Goal: Task Accomplishment & Management: Manage account settings

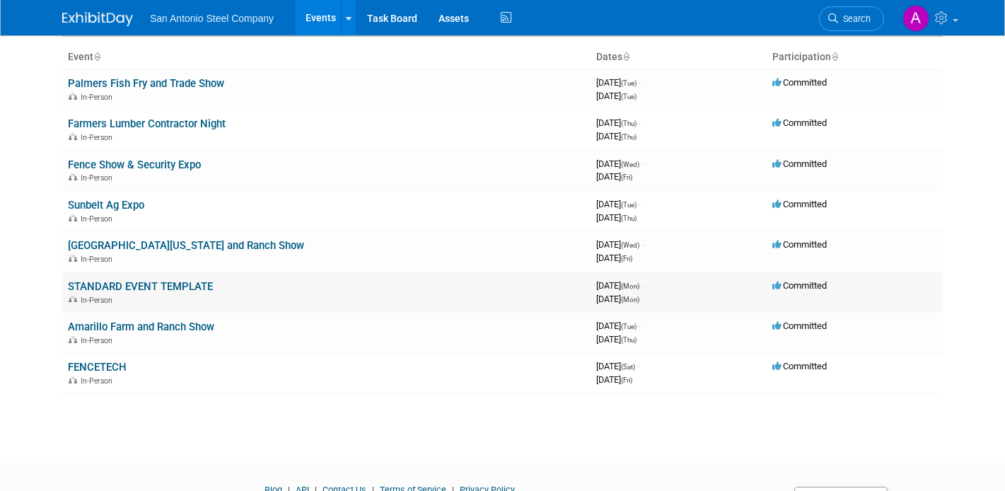
scroll to position [85, 0]
click at [90, 350] on td "Amarillo Farm and Ranch Show In-Person" at bounding box center [326, 332] width 528 height 40
click at [89, 367] on link "FENCETECH" at bounding box center [97, 366] width 59 height 13
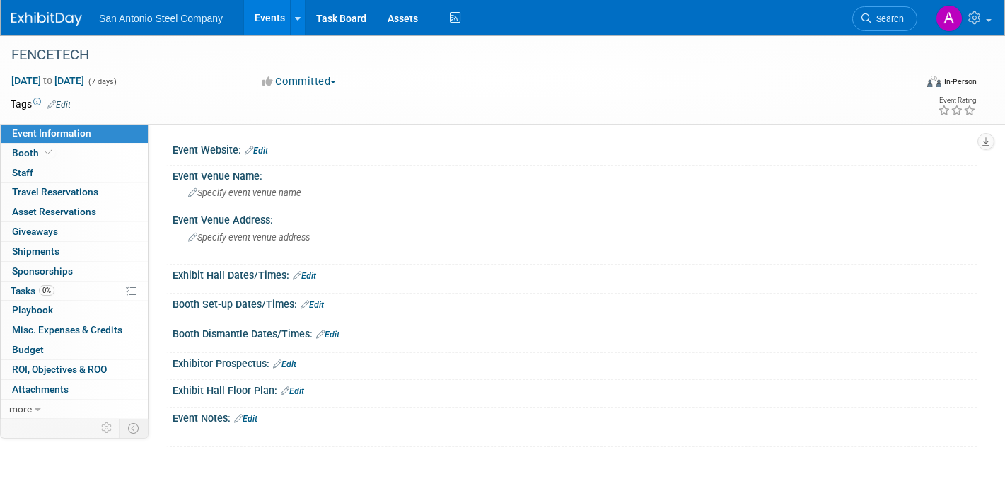
click at [267, 150] on link "Edit" at bounding box center [256, 151] width 23 height 10
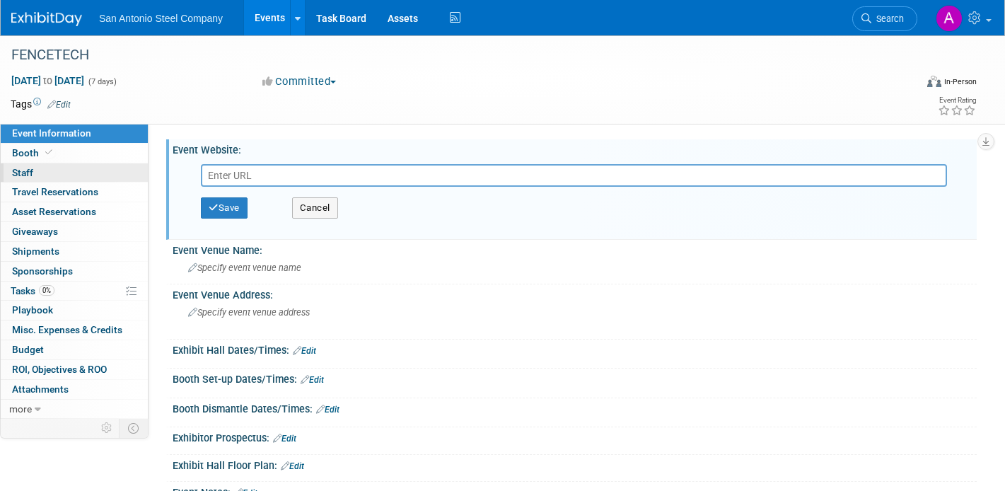
click at [98, 165] on link "0 Staff 0" at bounding box center [74, 172] width 147 height 19
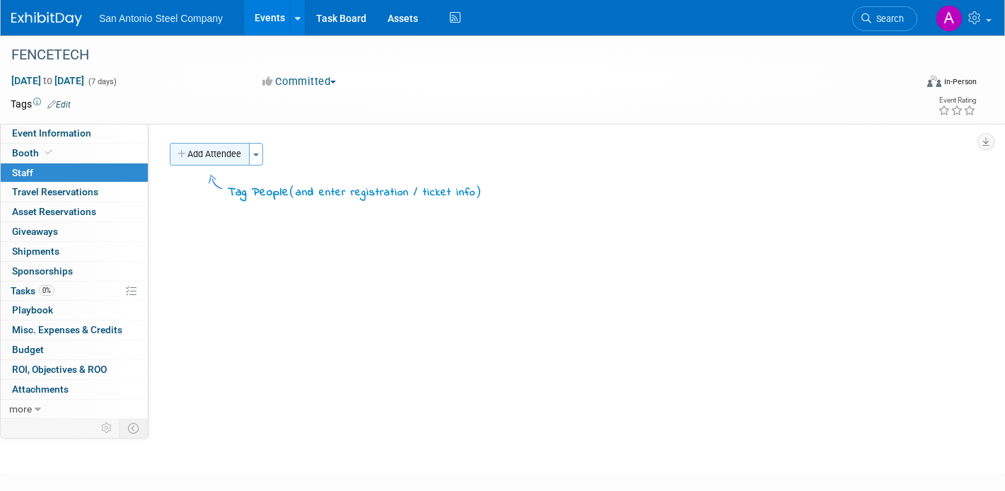
click at [228, 150] on button "Add Attendee" at bounding box center [210, 154] width 80 height 23
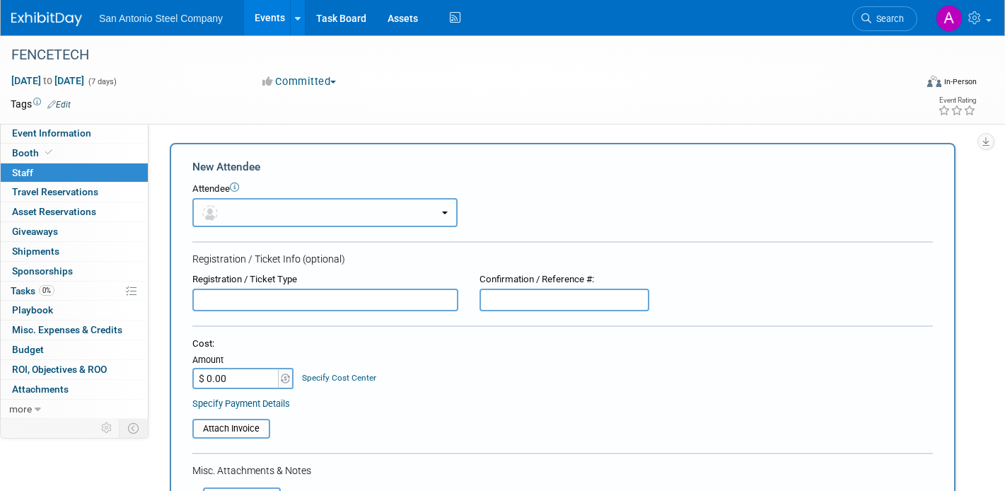
click at [299, 207] on button "button" at bounding box center [324, 212] width 265 height 29
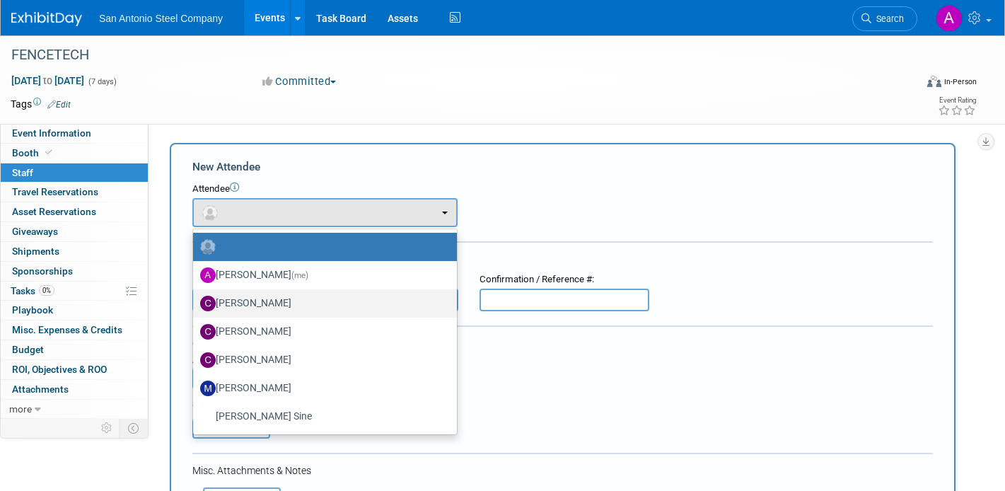
click at [293, 308] on label "[PERSON_NAME]" at bounding box center [321, 303] width 243 height 23
click at [195, 306] on input "[PERSON_NAME]" at bounding box center [190, 301] width 9 height 9
select select "322a2de9-e4d9-4c17-a0f4-0fcfc5b17fad"
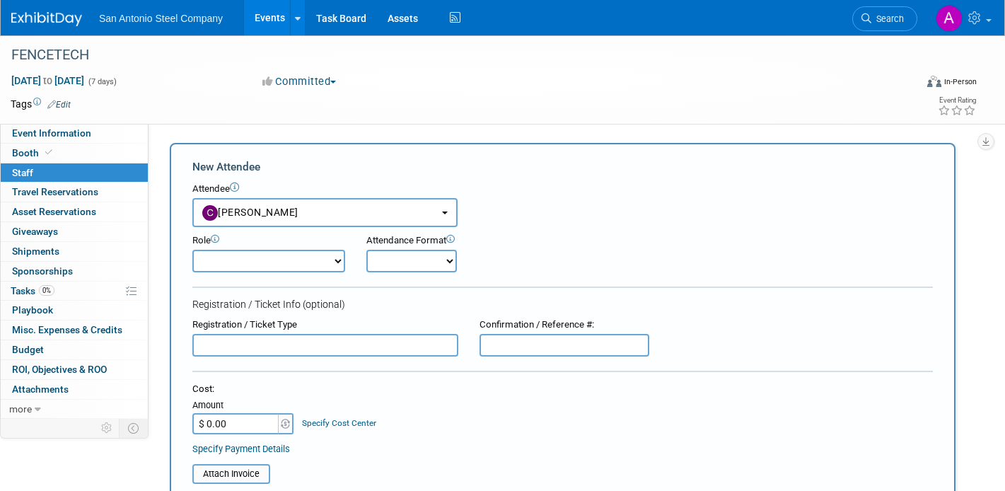
click at [515, 250] on div "Attendance Format Onsite Remote" at bounding box center [450, 253] width 169 height 38
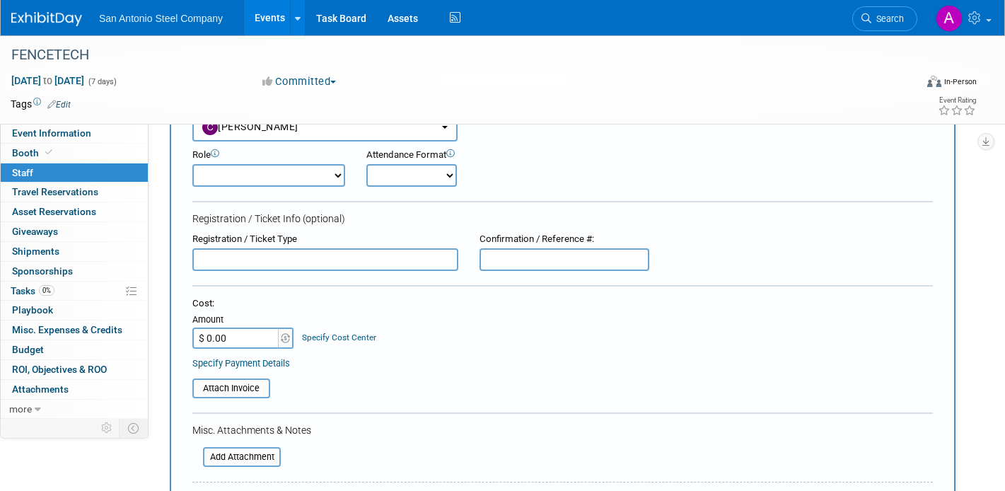
scroll to position [113, 0]
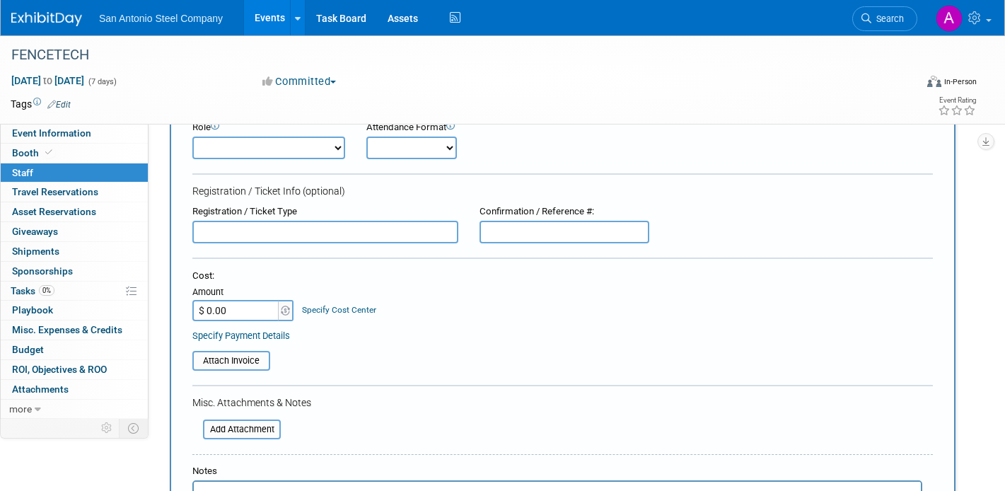
click at [428, 139] on select "Onsite Remote" at bounding box center [411, 147] width 91 height 23
select select "1"
click at [366, 136] on select "Onsite Remote" at bounding box center [411, 147] width 91 height 23
drag, startPoint x: 428, startPoint y: 139, endPoint x: 418, endPoint y: 357, distance: 218.7
click at [418, 357] on table "Attach Invoice" at bounding box center [562, 361] width 740 height 20
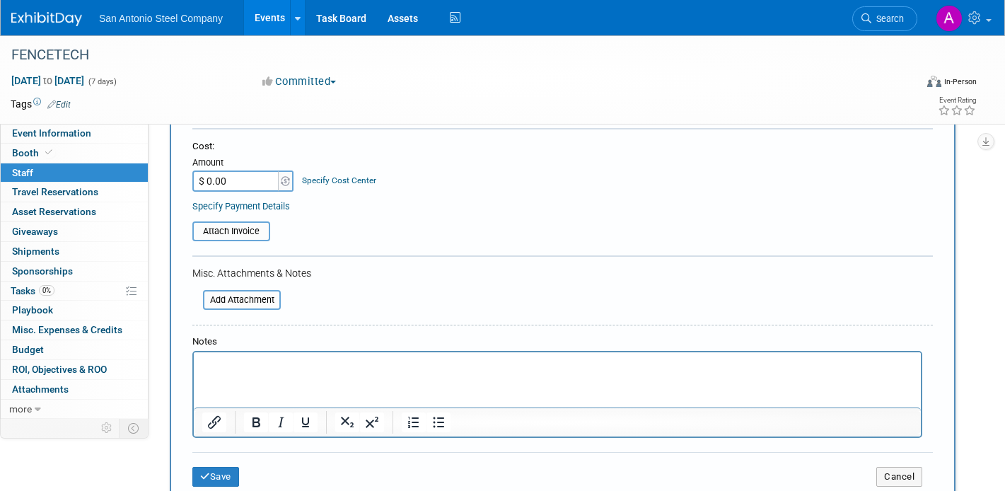
scroll to position [255, 0]
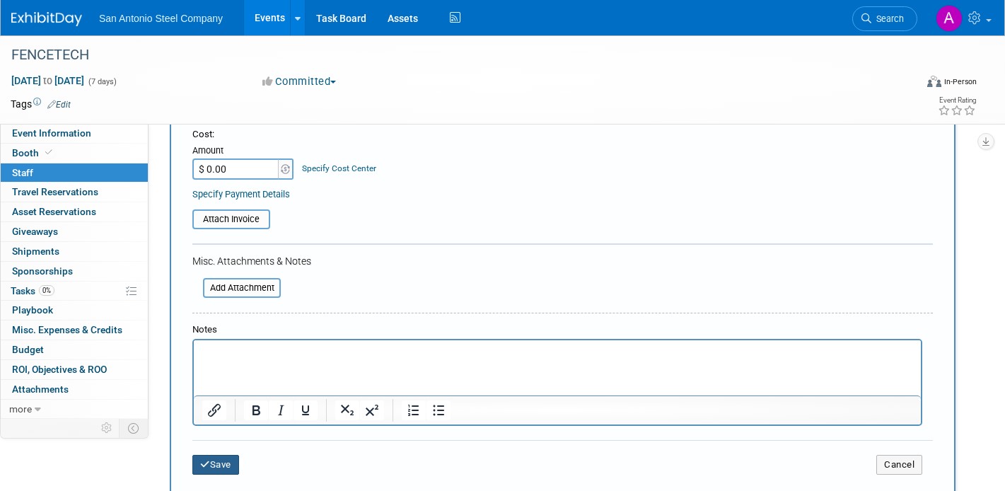
click at [234, 461] on button "Save" at bounding box center [215, 465] width 47 height 20
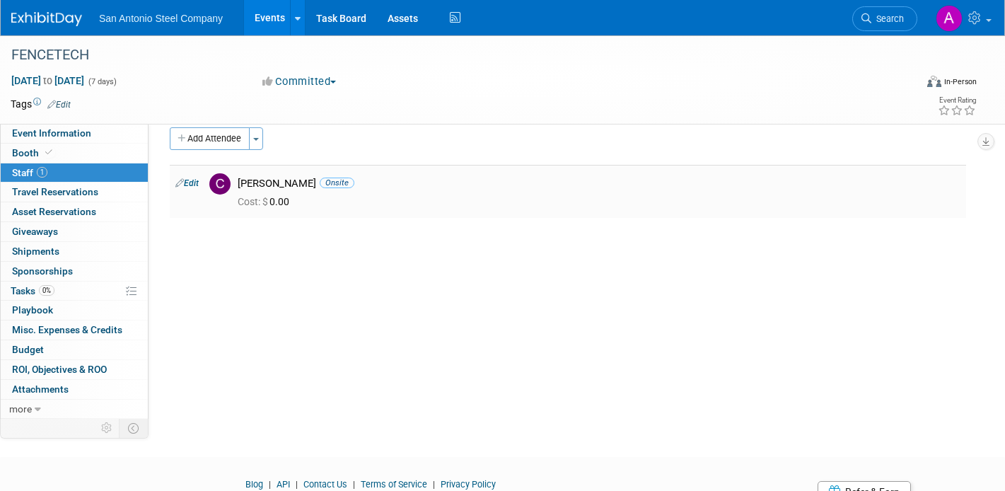
scroll to position [0, 0]
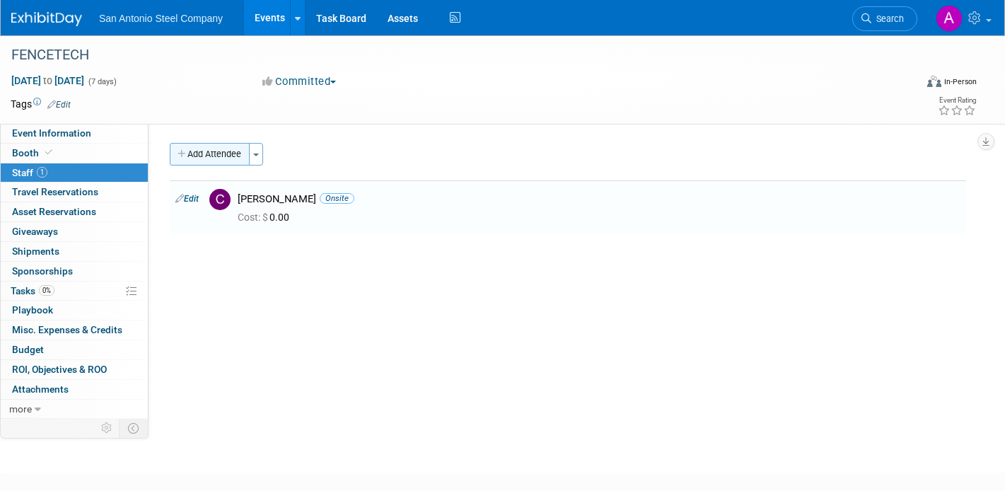
click at [230, 160] on button "Add Attendee" at bounding box center [210, 154] width 80 height 23
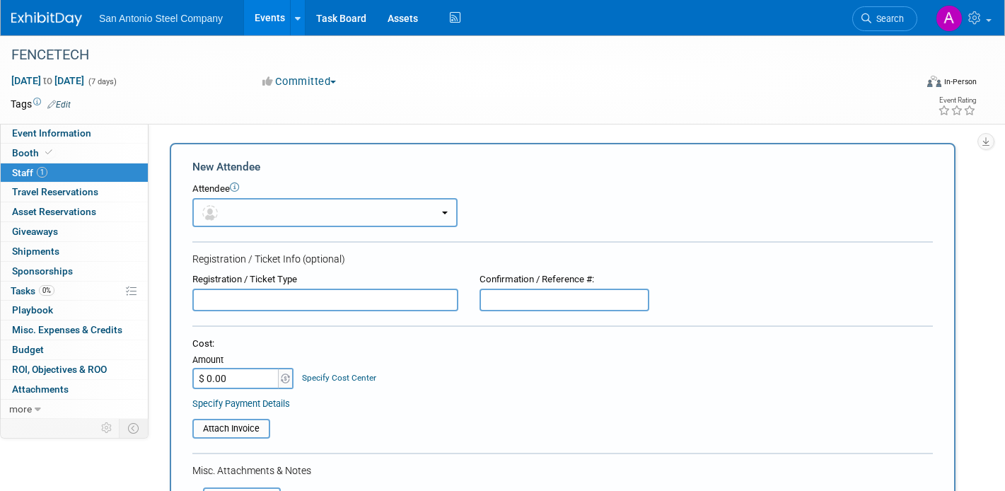
click at [244, 204] on button "button" at bounding box center [324, 212] width 265 height 29
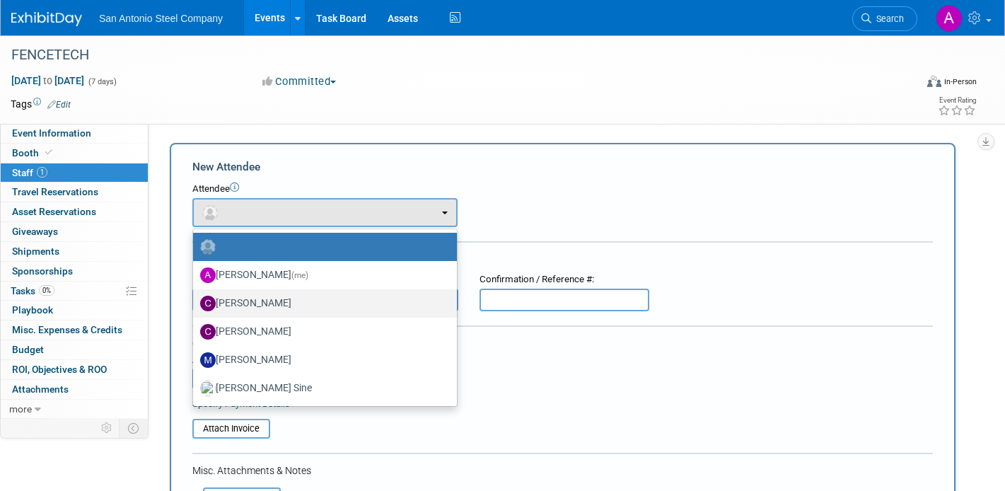
click at [271, 308] on label "[PERSON_NAME]" at bounding box center [321, 303] width 243 height 23
click at [195, 306] on input "[PERSON_NAME]" at bounding box center [190, 301] width 9 height 9
select select "5b7b66b2-ae03-40c1-b86e-713cd064e2df"
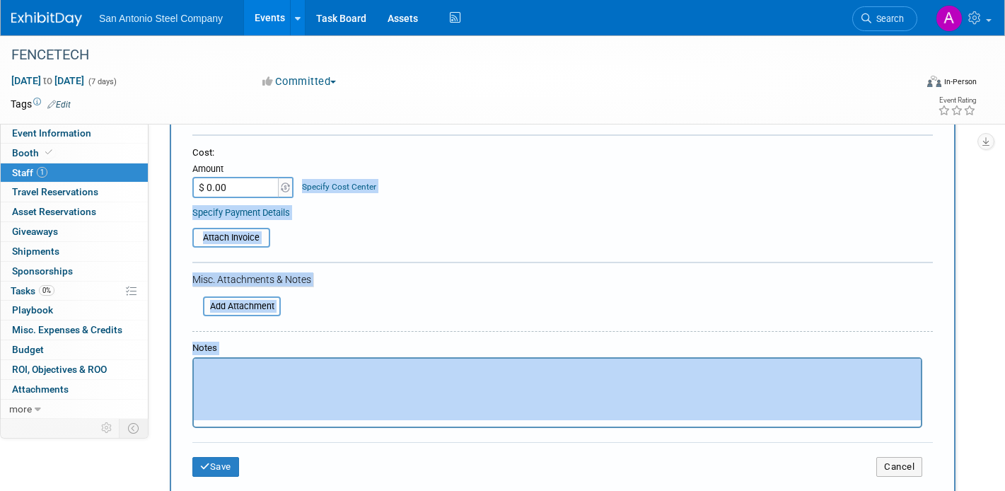
scroll to position [501, 0]
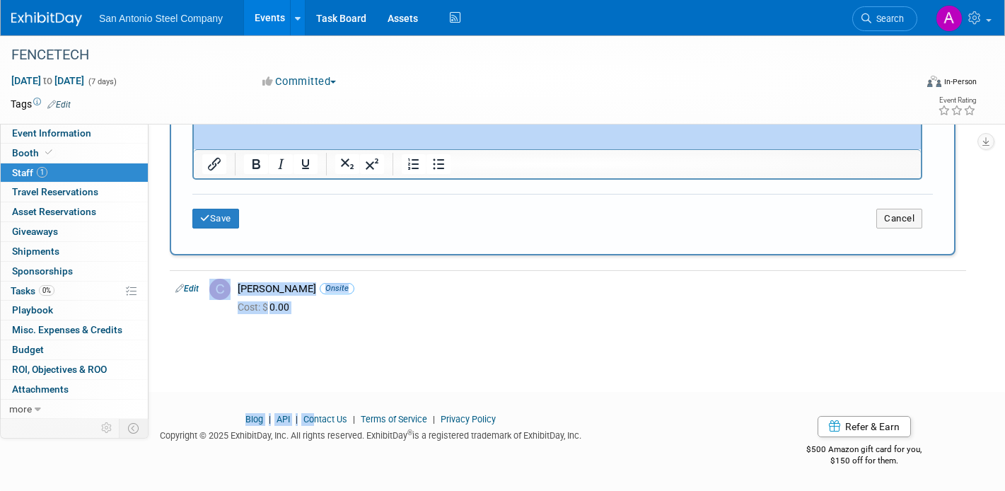
drag, startPoint x: 304, startPoint y: 410, endPoint x: 320, endPoint y: 416, distance: 17.5
click at [224, 218] on button "Save" at bounding box center [215, 219] width 47 height 20
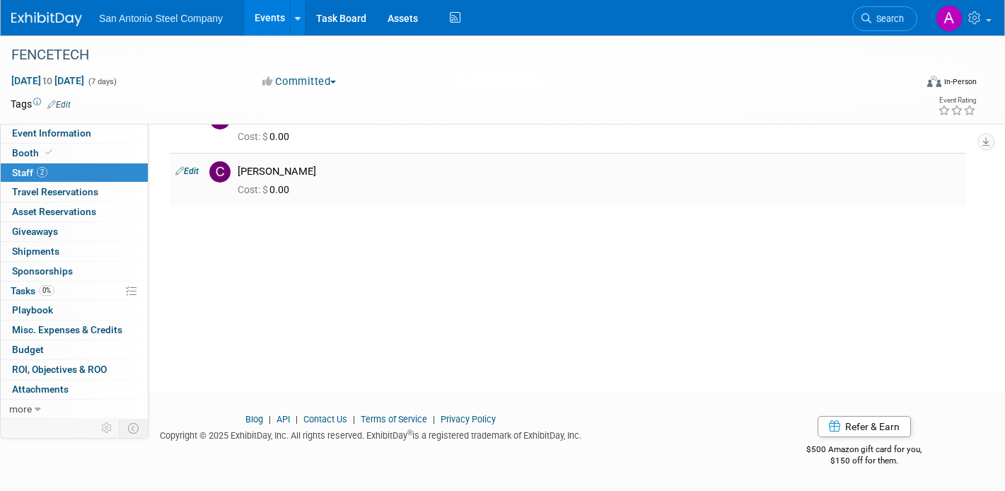
click at [373, 188] on div "Cost: $ 0.00" at bounding box center [599, 190] width 723 height 13
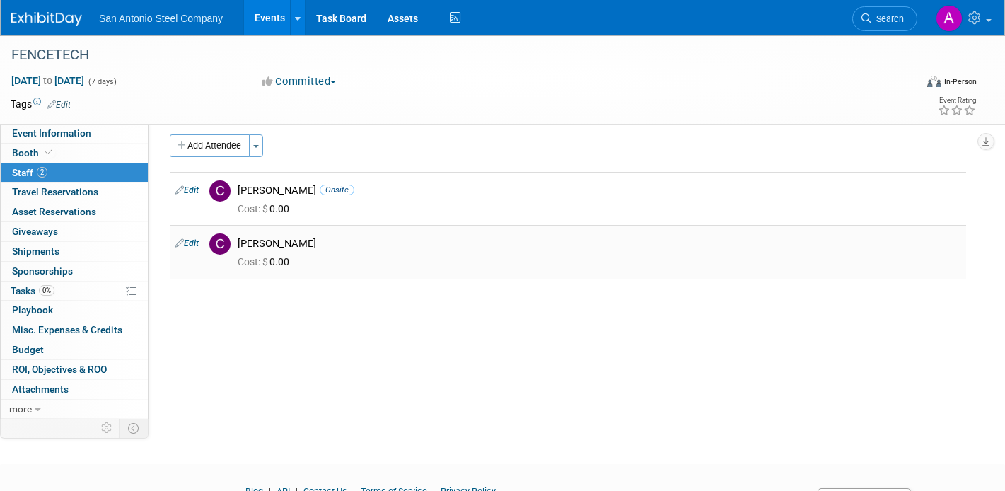
scroll to position [0, 0]
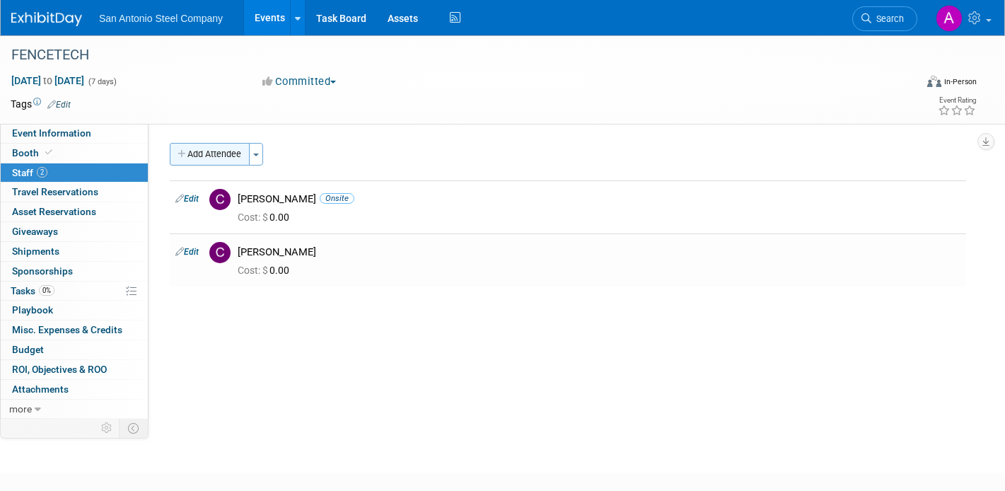
click at [224, 147] on button "Add Attendee" at bounding box center [210, 154] width 80 height 23
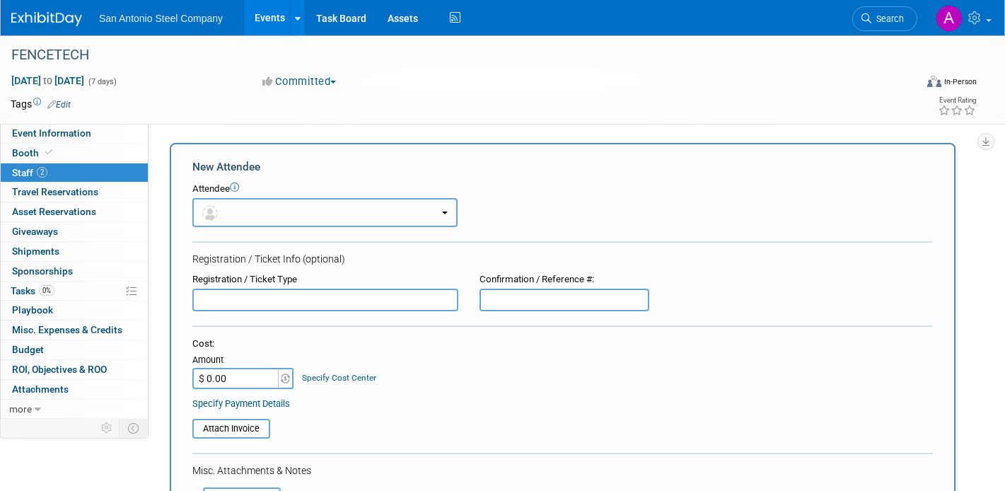
click at [278, 216] on button "button" at bounding box center [324, 212] width 265 height 29
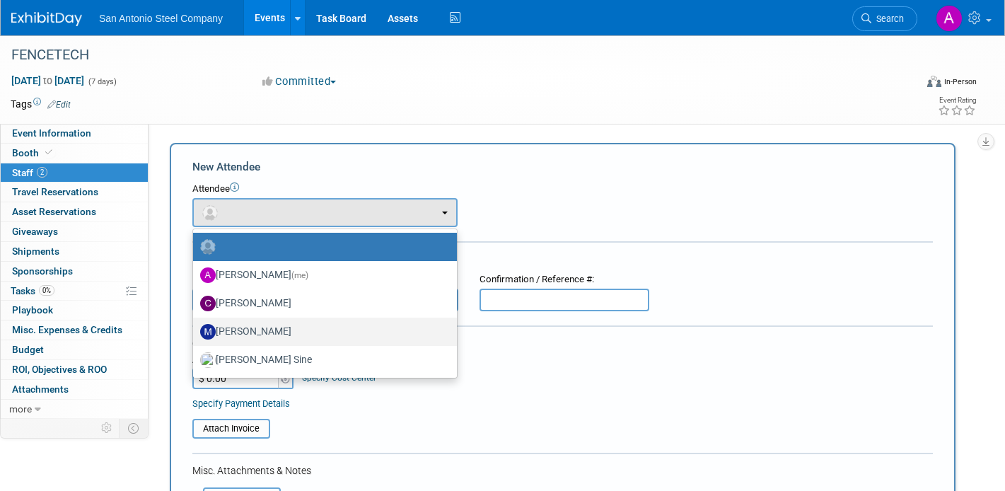
click at [285, 320] on label "[PERSON_NAME]" at bounding box center [321, 331] width 243 height 23
click at [195, 325] on input "[PERSON_NAME]" at bounding box center [190, 329] width 9 height 9
select select "dc2f22d4-de8d-4d0c-bf44-3aa21611cebd"
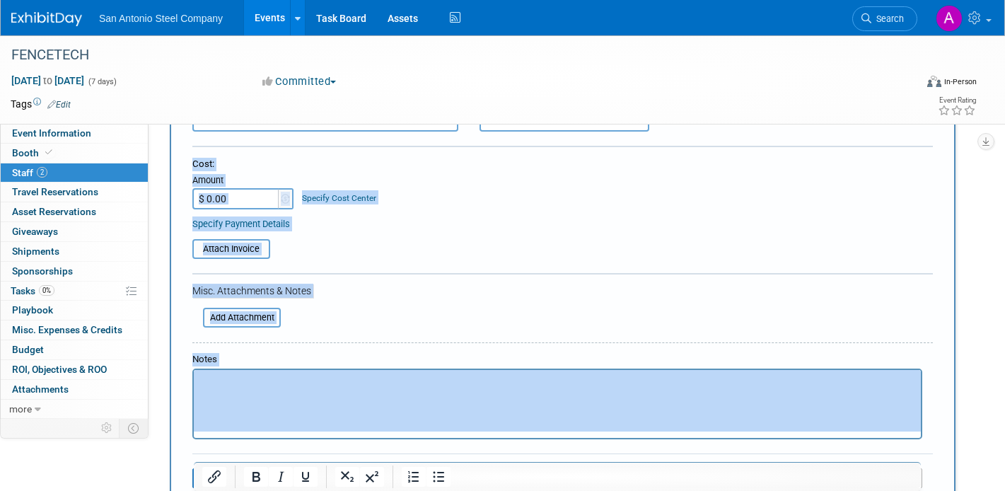
scroll to position [554, 0]
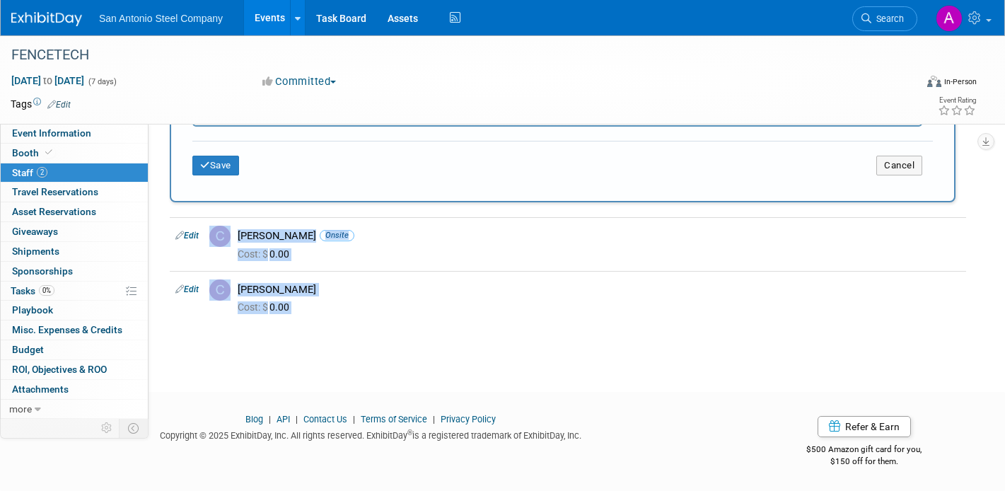
drag, startPoint x: 362, startPoint y: 358, endPoint x: 255, endPoint y: 340, distance: 109.0
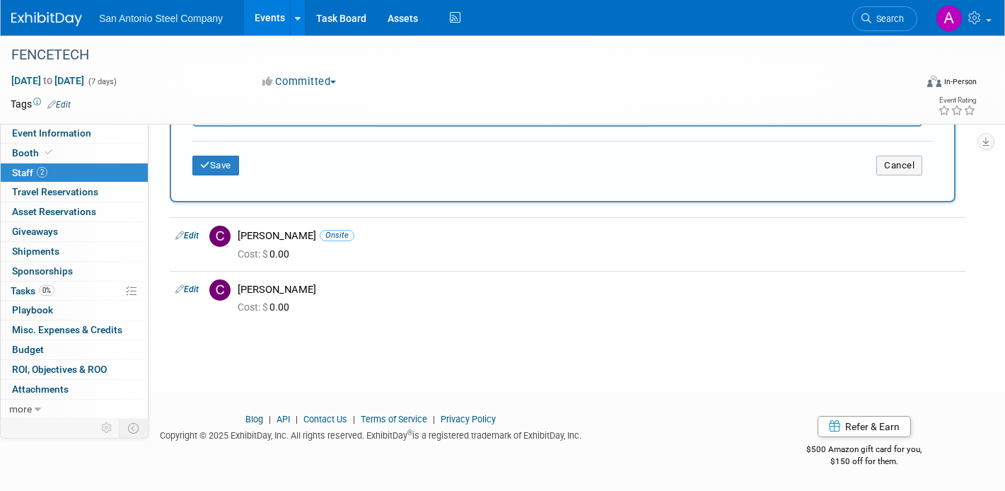
click at [227, 177] on div "Save Cancel" at bounding box center [562, 163] width 740 height 45
click at [227, 174] on button "Save" at bounding box center [215, 166] width 47 height 20
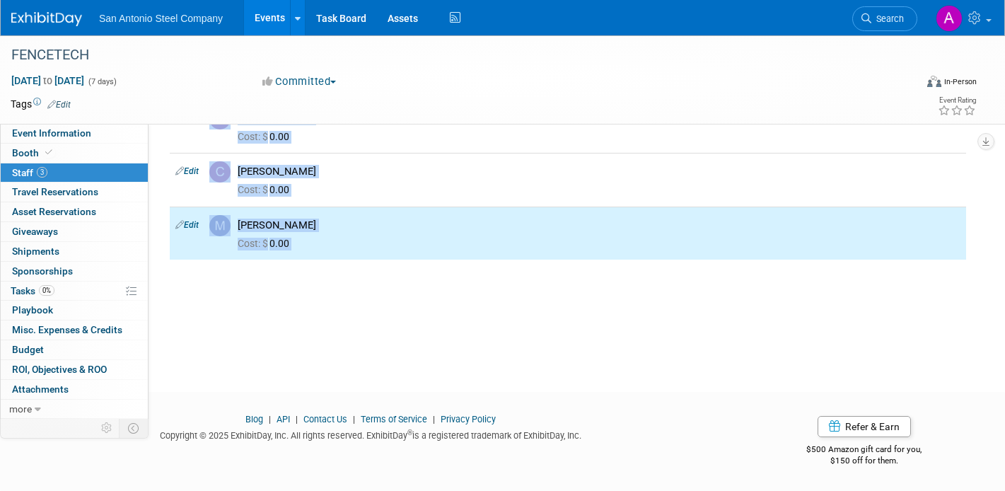
scroll to position [0, 0]
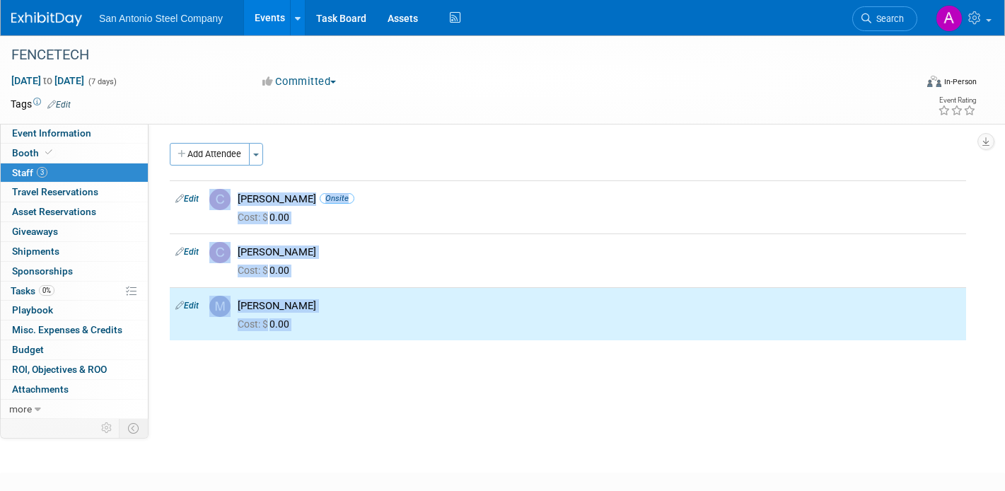
drag, startPoint x: 371, startPoint y: 347, endPoint x: 319, endPoint y: 127, distance: 225.9
click at [327, 0] on html "San Antonio Steel Company Events Add Event Bulk Upload Events Shareable Event B…" at bounding box center [502, 245] width 1005 height 491
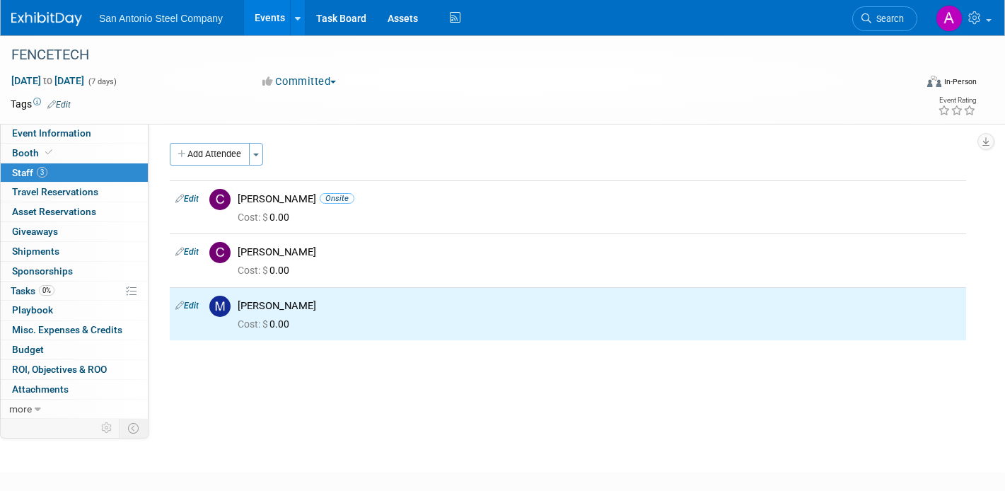
click at [290, 136] on div "Event Website: Edit Save Cancel Event Venue Name: Specify event venue name Even…" at bounding box center [562, 271] width 828 height 295
click at [234, 156] on button "Add Attendee" at bounding box center [210, 154] width 80 height 23
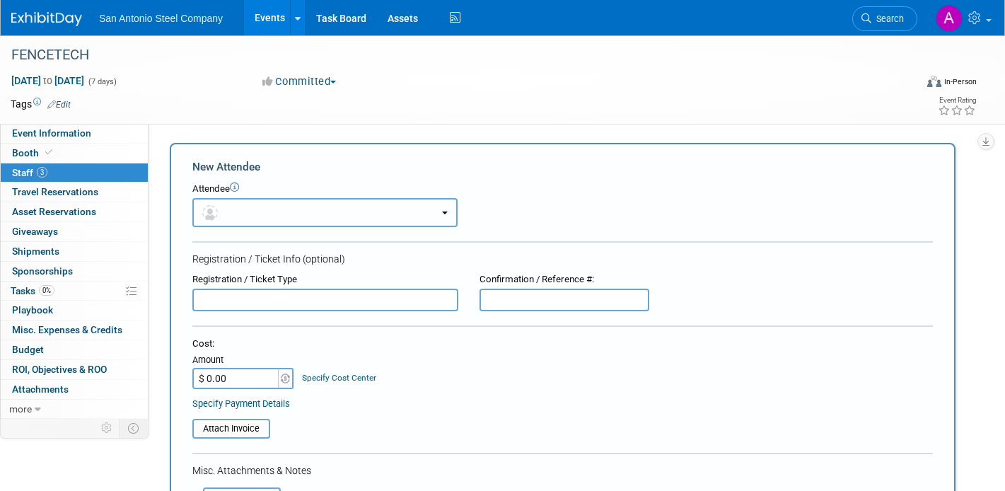
click at [319, 209] on button "button" at bounding box center [324, 212] width 265 height 29
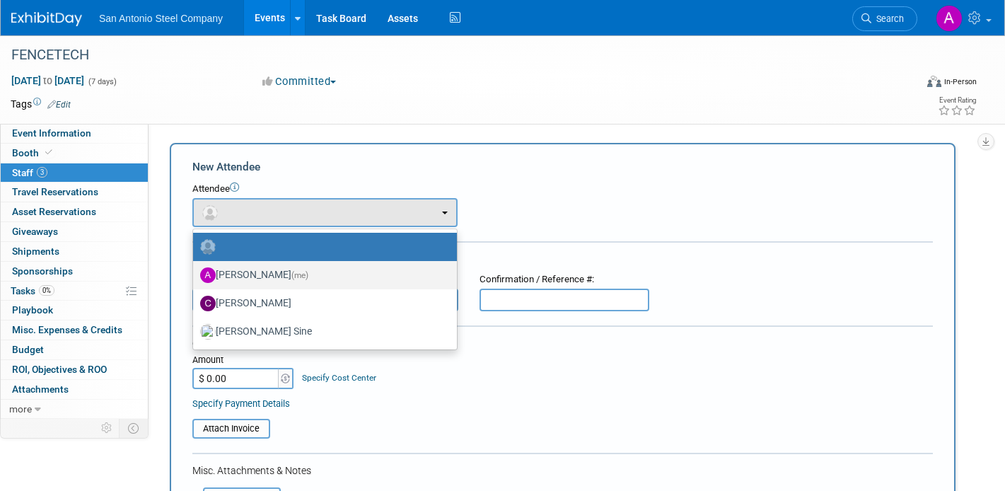
click at [316, 272] on label "[PERSON_NAME] (me)" at bounding box center [321, 275] width 243 height 23
click at [195, 272] on input "[PERSON_NAME] (me)" at bounding box center [190, 273] width 9 height 9
select select "2784b387-ad8c-474e-a4e2-0f69db26c946"
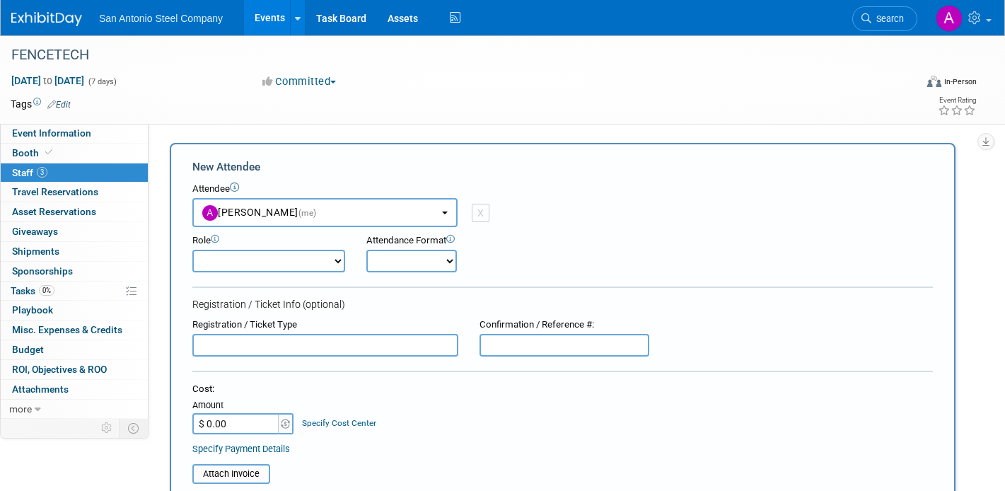
click at [525, 190] on div "Attendee" at bounding box center [562, 188] width 740 height 13
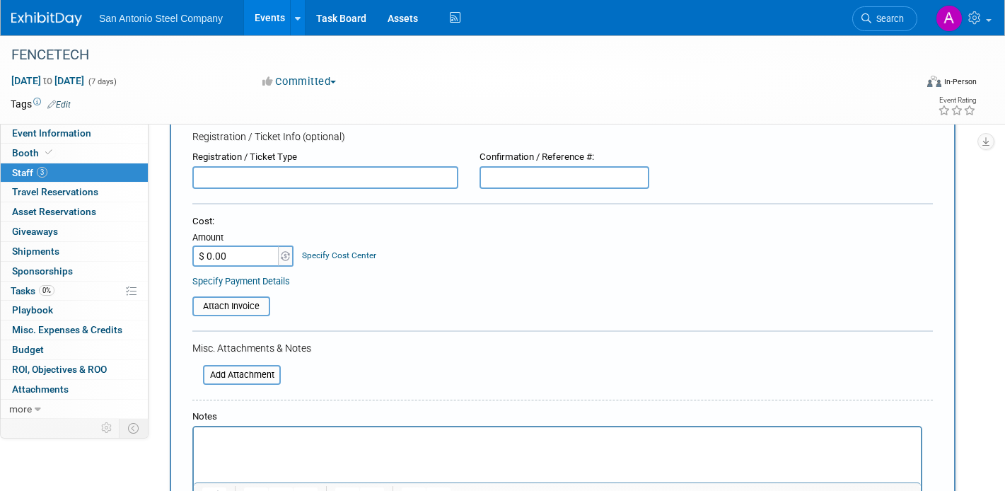
scroll to position [607, 0]
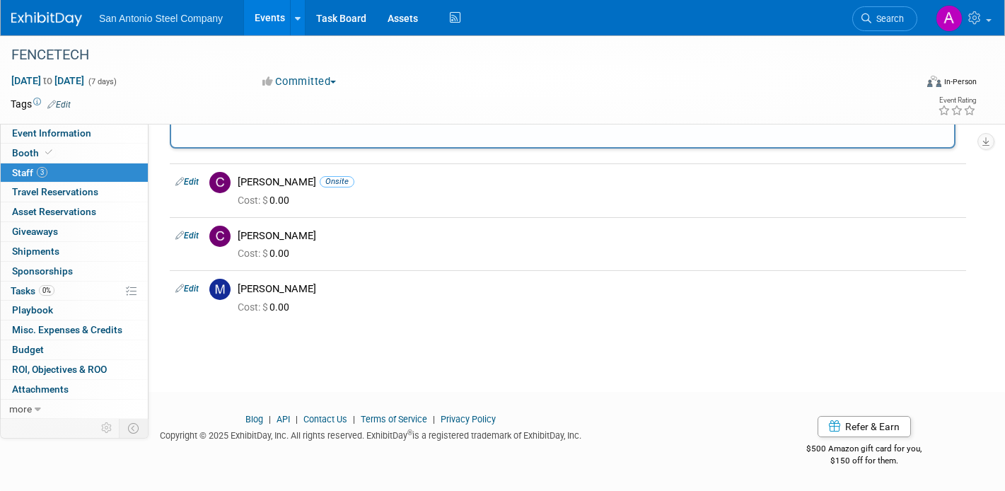
drag, startPoint x: 552, startPoint y: 182, endPoint x: 544, endPoint y: 532, distance: 350.8
click at [478, 321] on td "[PERSON_NAME] Cost: $ 0.00" at bounding box center [599, 296] width 734 height 53
click at [478, 318] on td "[PERSON_NAME] Cost: $ 0.00" at bounding box center [599, 296] width 734 height 53
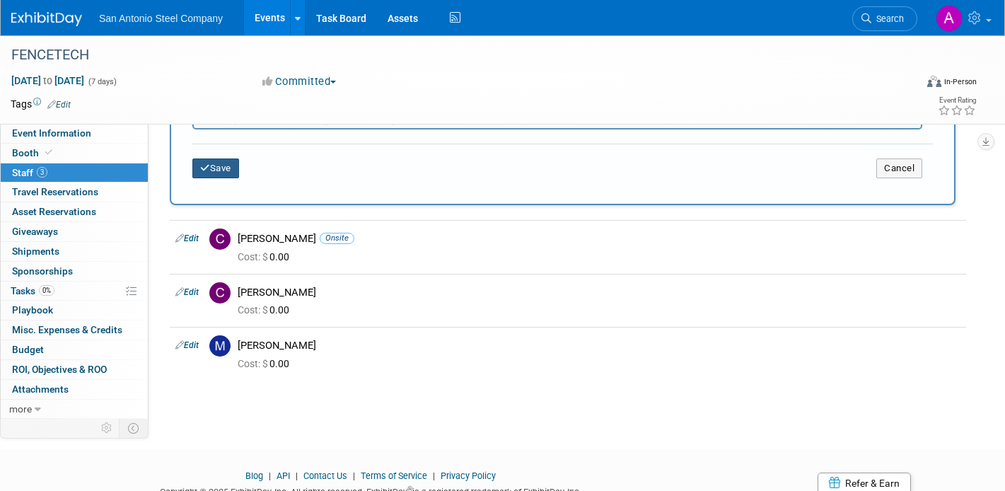
click at [219, 175] on button "Save" at bounding box center [215, 168] width 47 height 20
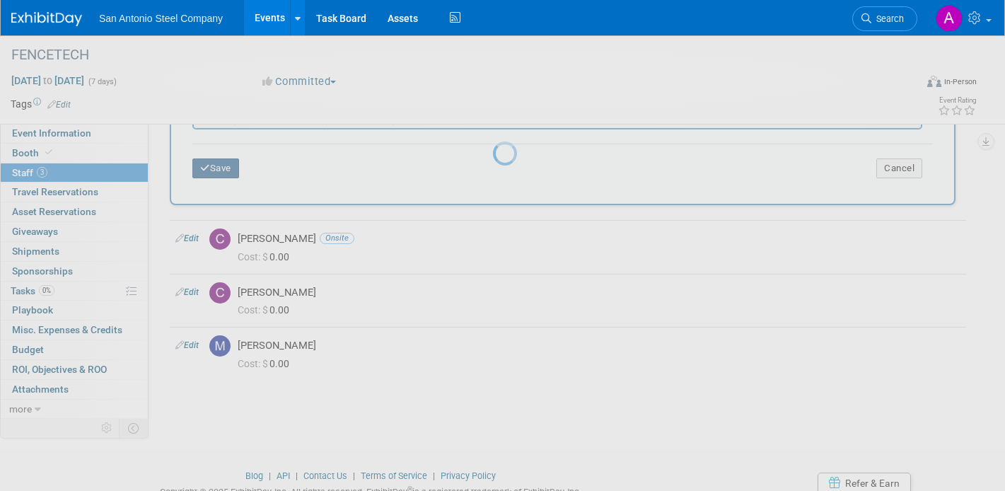
scroll to position [81, 0]
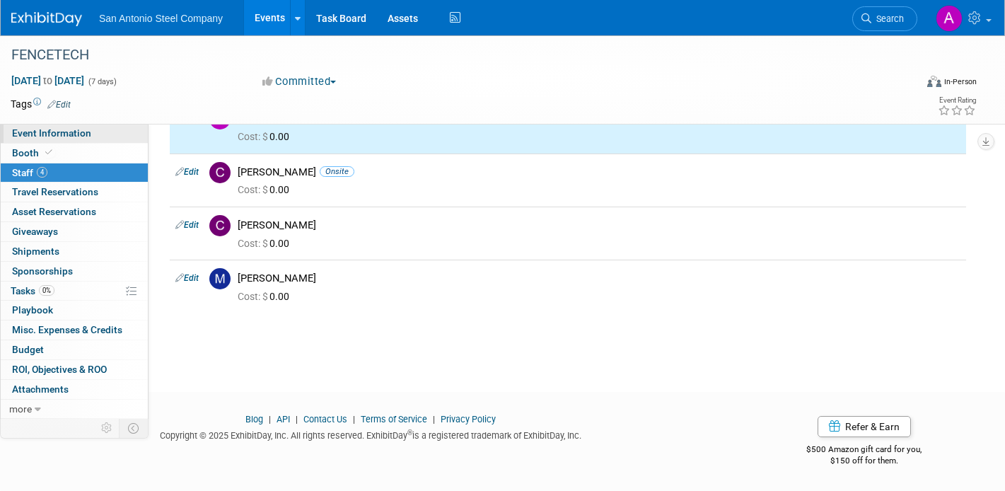
click at [86, 136] on span "Event Information" at bounding box center [51, 132] width 79 height 11
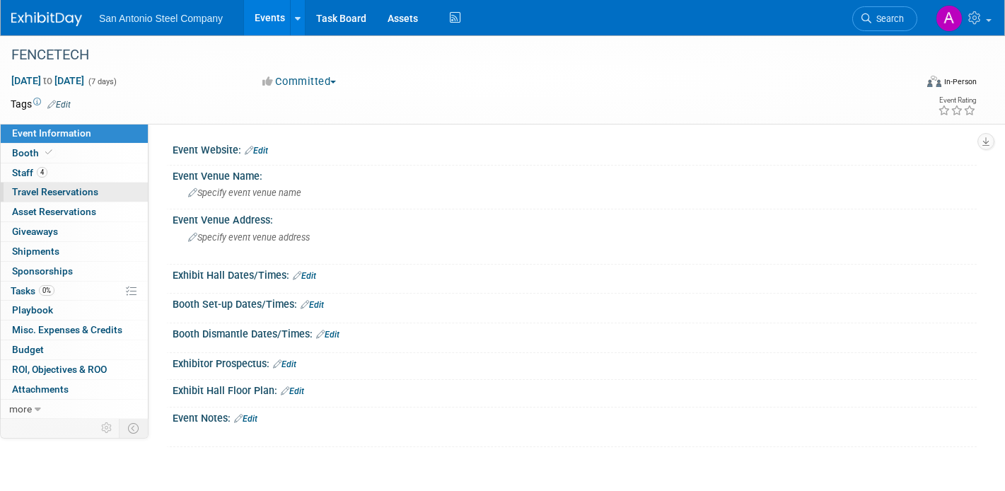
click at [91, 194] on span "Travel Reservations 0" at bounding box center [55, 191] width 86 height 11
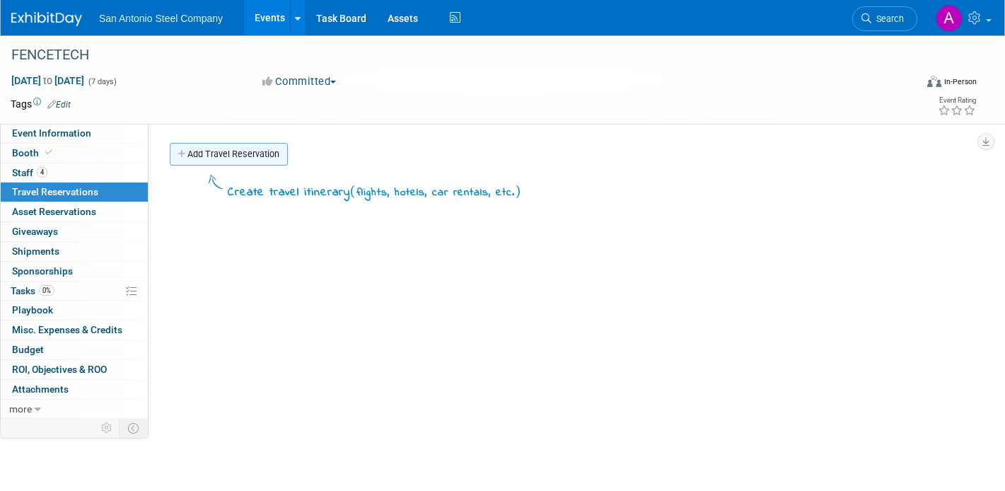
click at [239, 158] on link "Add Travel Reservation" at bounding box center [229, 154] width 118 height 23
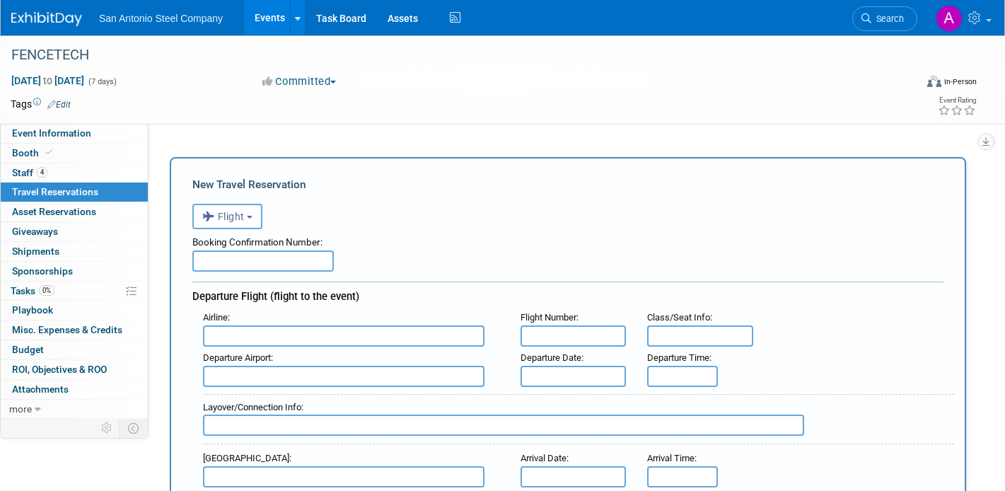
click at [273, 258] on input "text" at bounding box center [262, 260] width 141 height 21
paste input "SV12OPGR"
type input "SV12OPGR"
click at [416, 244] on div "Booking Confirmation Number:" at bounding box center [567, 239] width 751 height 21
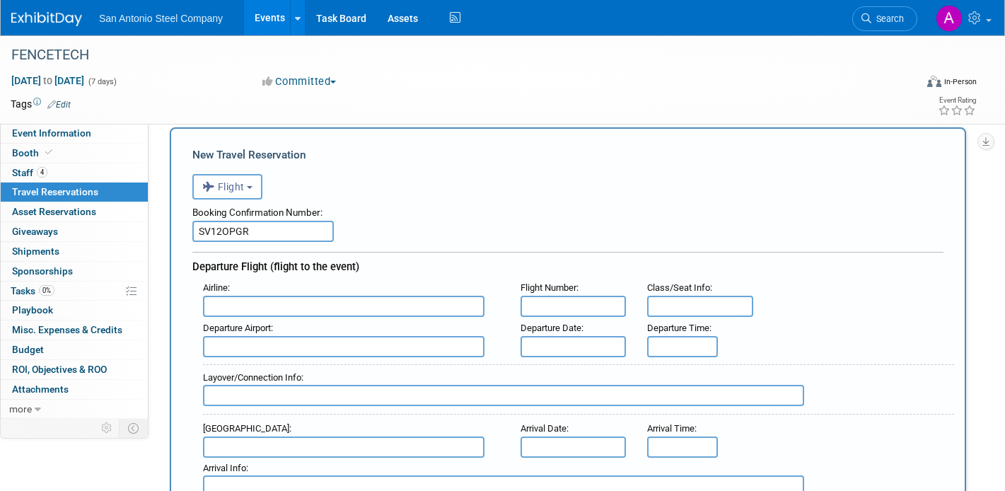
scroll to position [28, 0]
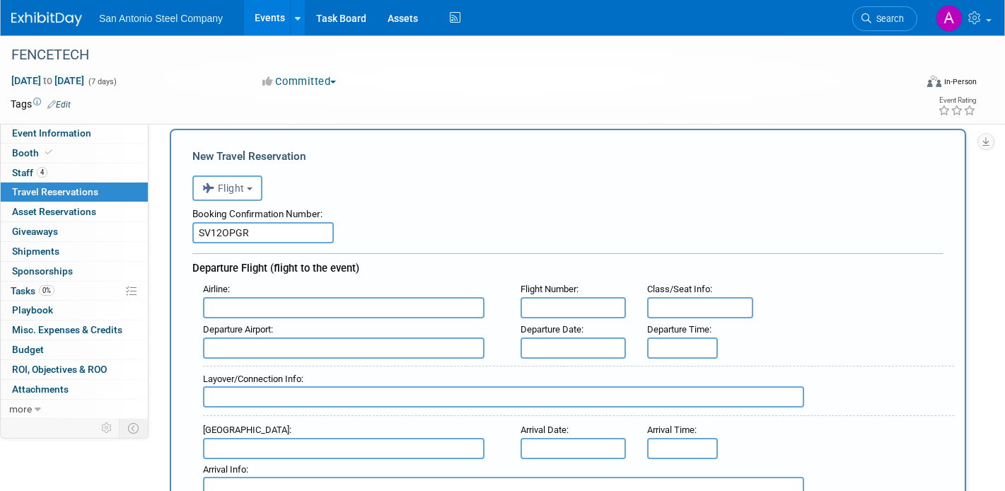
click at [249, 201] on div "Booking Confirmation Number:" at bounding box center [567, 211] width 751 height 21
click at [248, 189] on button "Flight" at bounding box center [227, 187] width 70 height 25
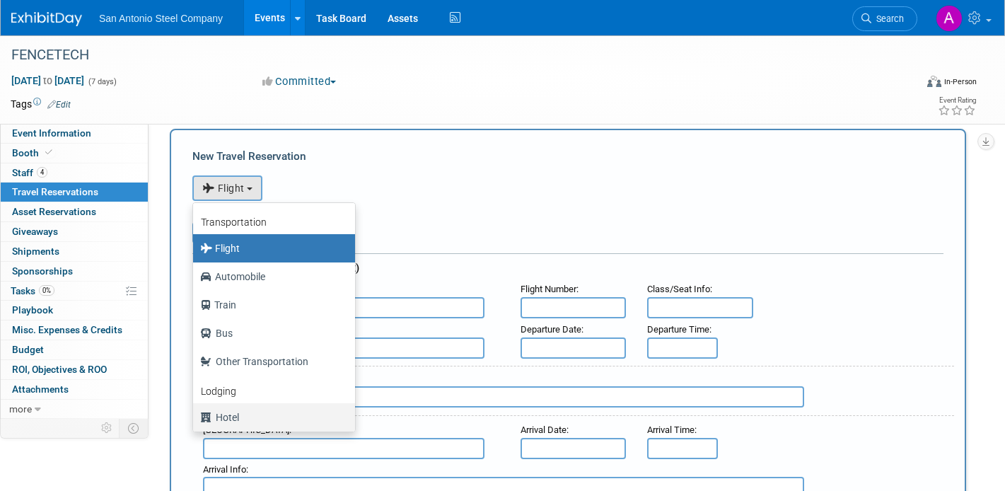
click at [231, 414] on label "Hotel" at bounding box center [270, 417] width 141 height 23
click at [195, 414] on input "Hotel" at bounding box center [190, 415] width 9 height 9
select select "6"
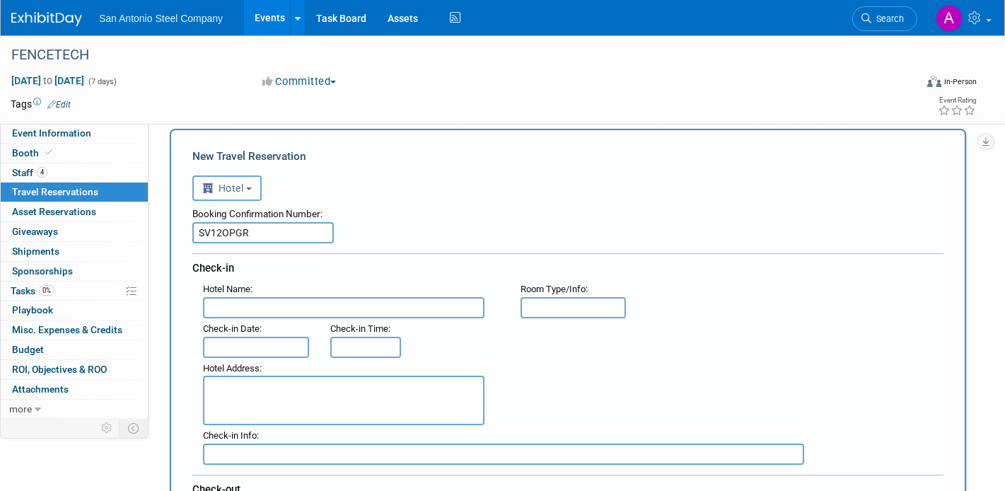
click at [399, 307] on input "text" at bounding box center [343, 307] width 281 height 21
type input "Fairfield Inn and Suites"
type input "King"
click at [721, 320] on div ": Check-in Date : Check-in Time :" at bounding box center [573, 338] width 762 height 40
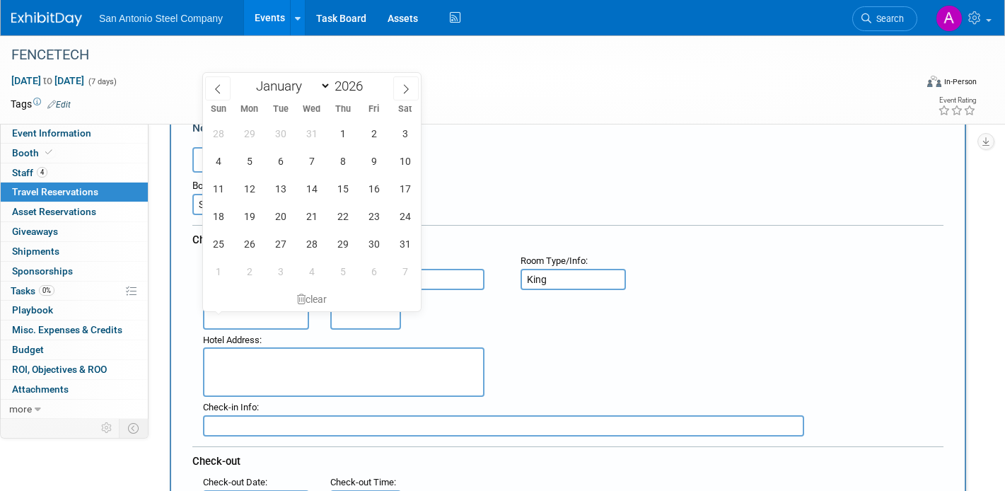
click at [228, 316] on input "text" at bounding box center [256, 318] width 106 height 21
click at [297, 86] on select "January February March April May June July August September October November De…" at bounding box center [290, 86] width 81 height 18
select select "1"
click at [250, 77] on select "January February March April May June July August September October November De…" at bounding box center [290, 86] width 81 height 18
click at [256, 136] on span "2" at bounding box center [249, 133] width 28 height 28
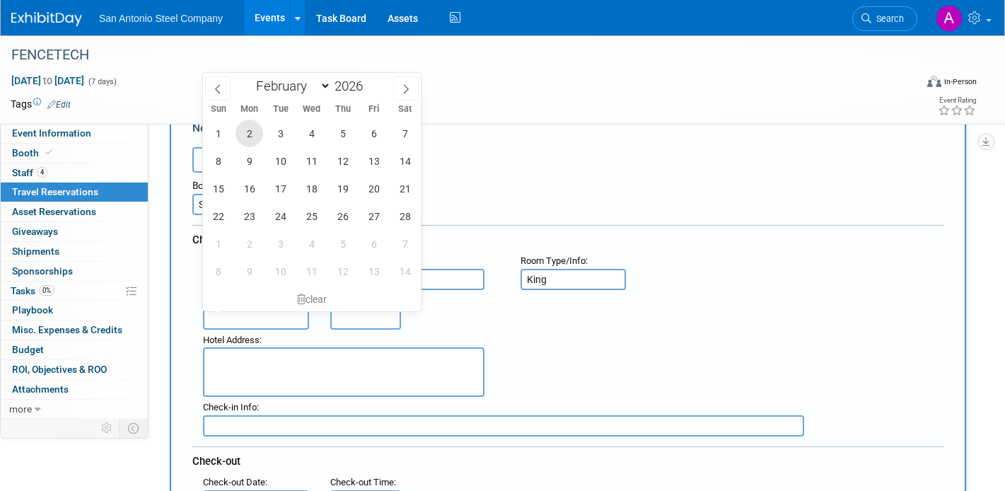
type input "[DATE]"
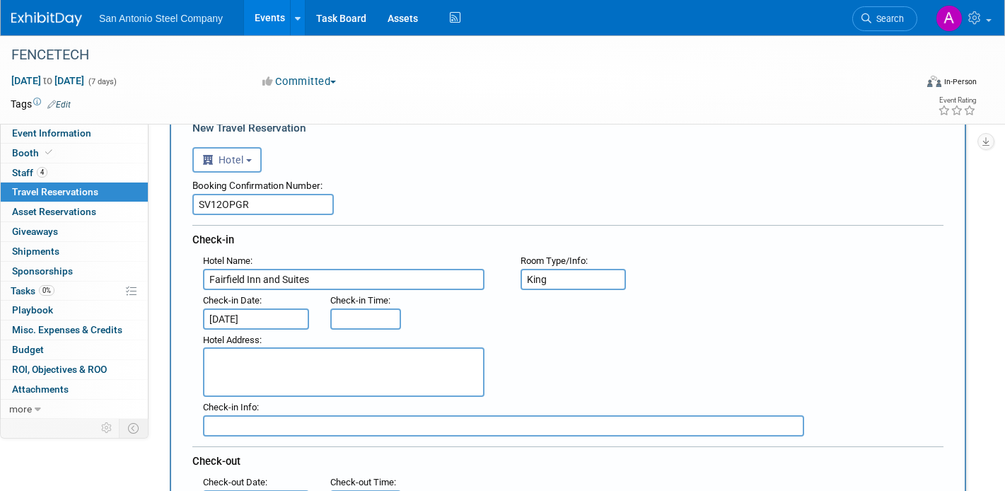
click at [368, 329] on div "Hotel Address :" at bounding box center [350, 363] width 317 height 68
click at [503, 306] on div ": Check-in Date : [DATE] Check-in Time :" at bounding box center [573, 310] width 762 height 40
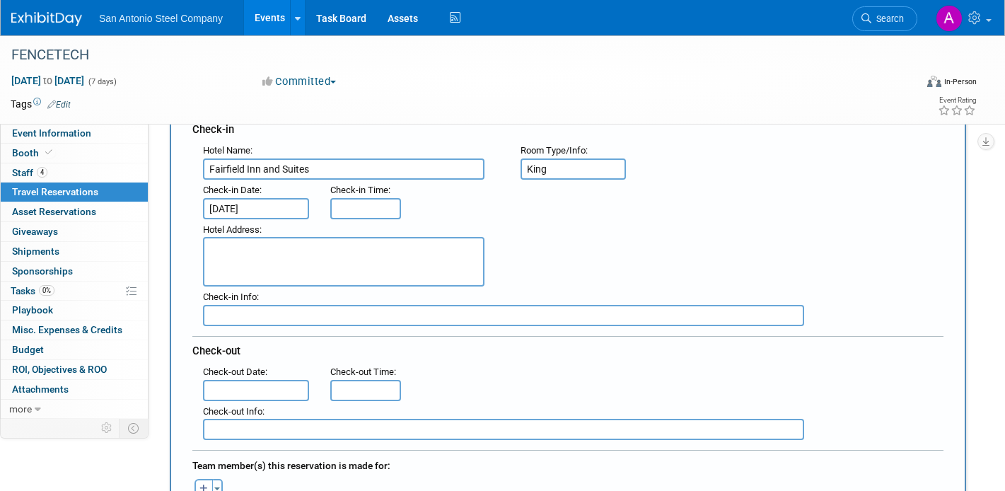
scroll to position [198, 0]
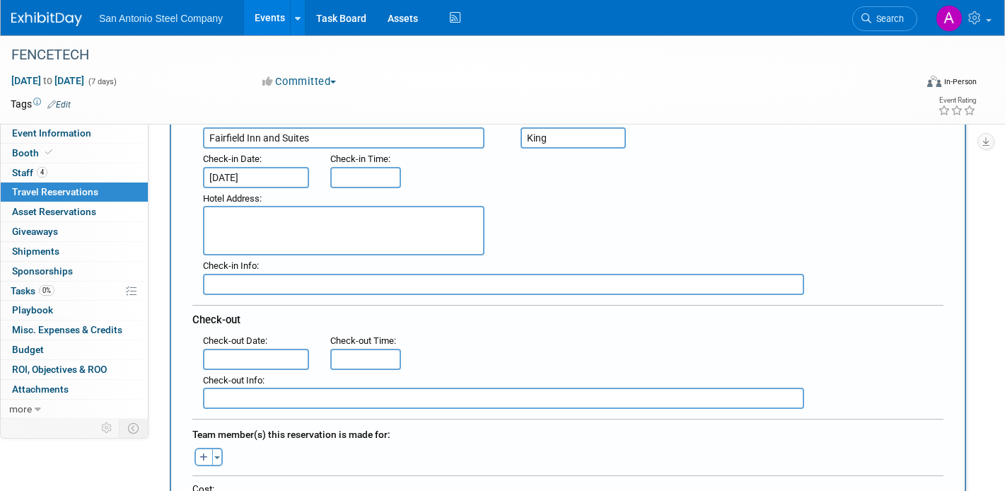
click at [262, 293] on body "San Antonio Steel Company Events Add Event Bulk Upload Events Shareable Event B…" at bounding box center [502, 47] width 1005 height 491
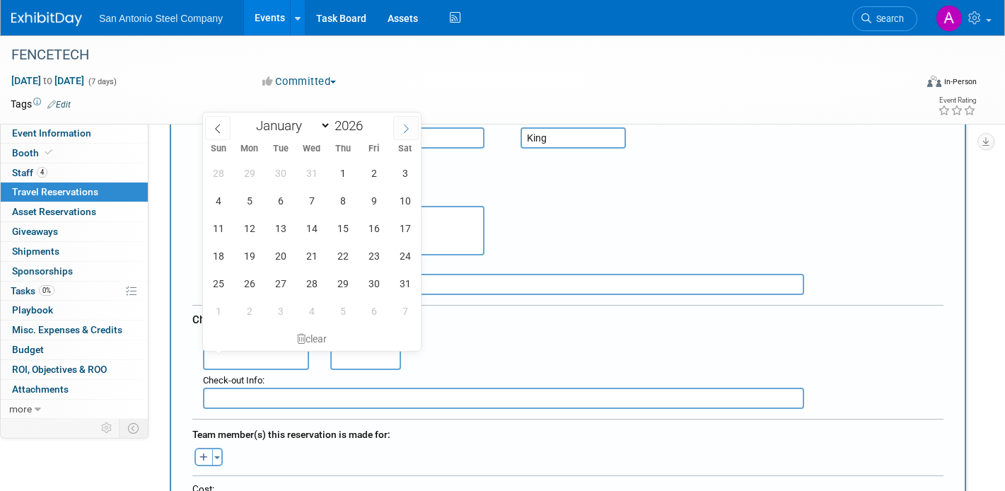
click at [396, 124] on span at bounding box center [405, 128] width 25 height 24
select select "1"
click at [364, 173] on span "6" at bounding box center [374, 173] width 28 height 28
type input "[DATE]"
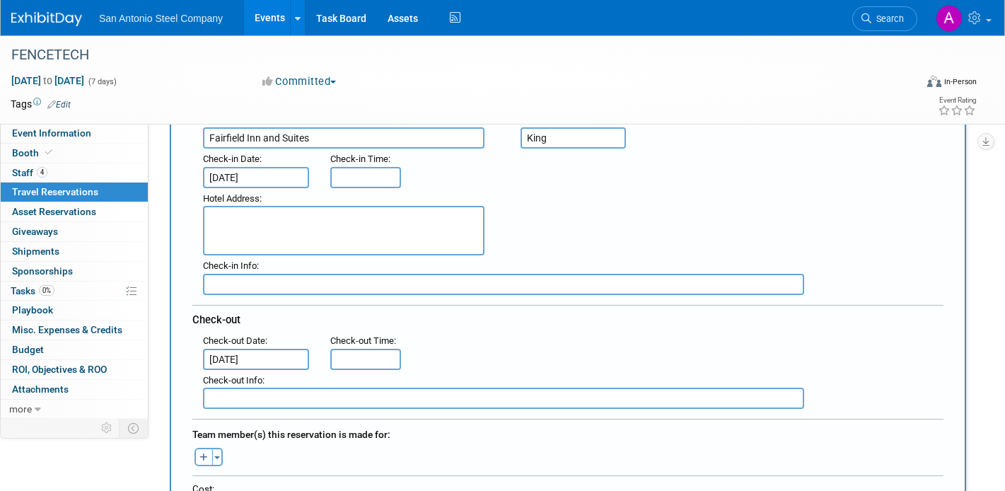
click at [500, 346] on div ": Check-out Date : [DATE] Check-out Time :" at bounding box center [573, 350] width 762 height 40
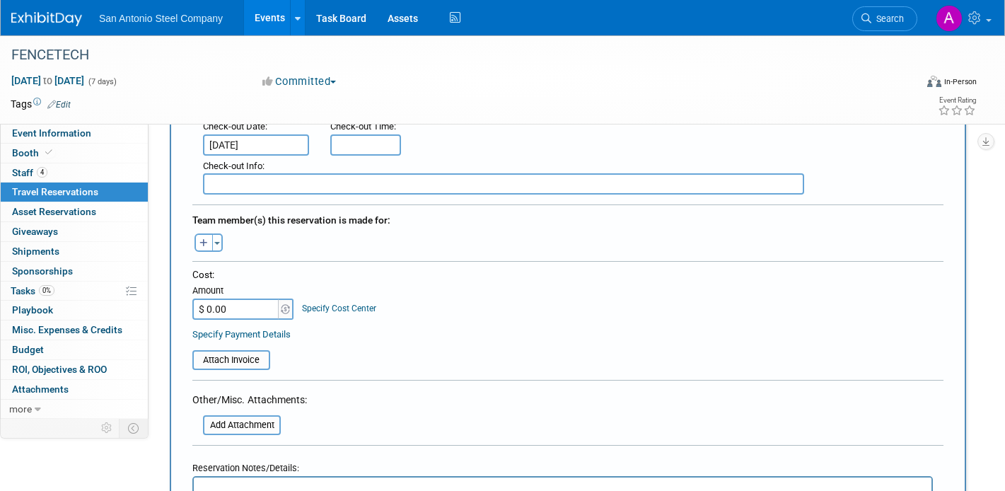
scroll to position [424, 0]
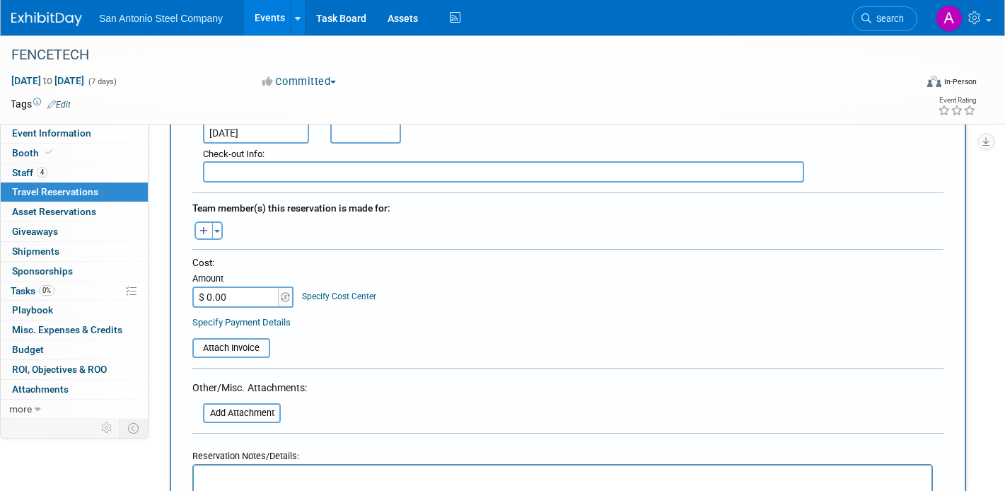
click at [206, 222] on button "button" at bounding box center [203, 230] width 18 height 18
select select
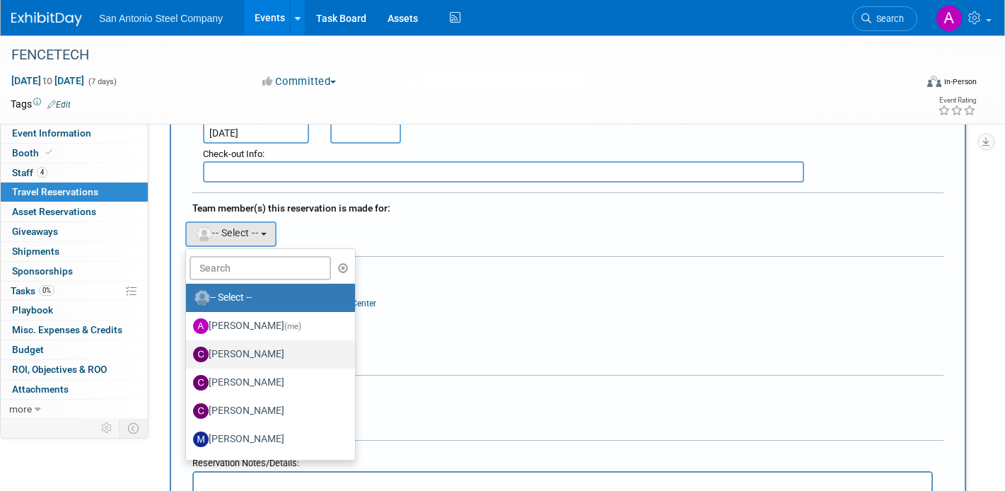
click at [254, 358] on label "[PERSON_NAME]" at bounding box center [267, 354] width 148 height 23
click at [188, 357] on input "[PERSON_NAME]" at bounding box center [183, 352] width 9 height 9
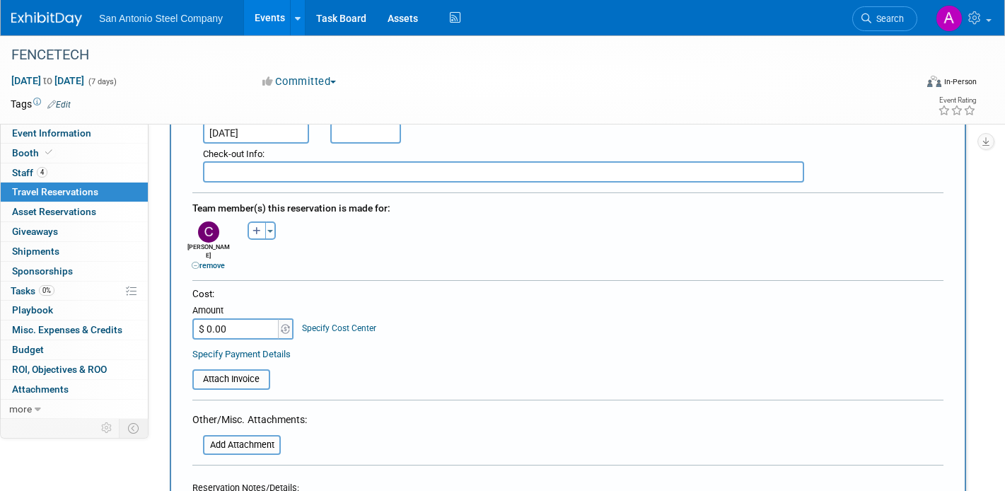
click at [497, 328] on div "Cost: Amount $ 0.00 Specify Cost Center Cost Center -- Not Specified --" at bounding box center [567, 313] width 751 height 52
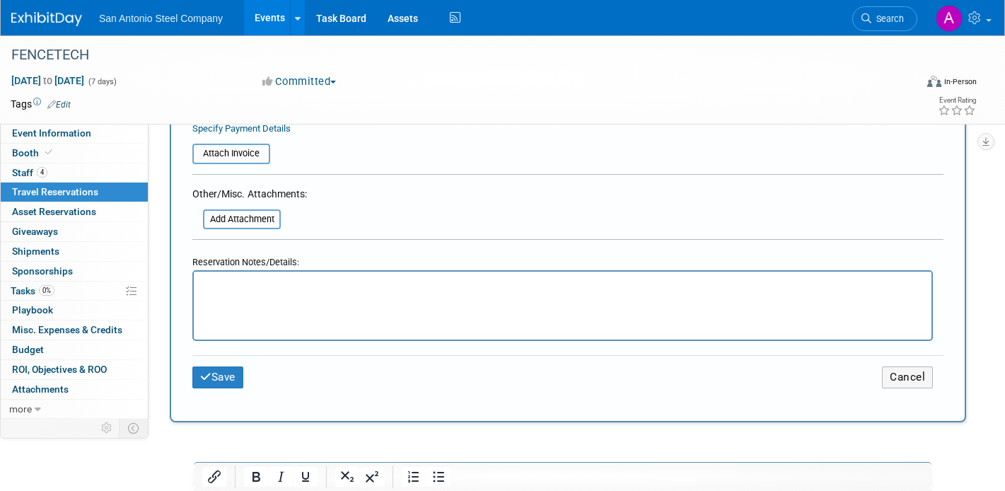
scroll to position [651, 0]
click at [314, 291] on html at bounding box center [562, 281] width 737 height 21
drag, startPoint x: 402, startPoint y: 276, endPoint x: 567, endPoint y: 497, distance: 275.9
click at [373, 271] on html "[PERSON_NAME]" at bounding box center [562, 281] width 737 height 21
drag, startPoint x: 371, startPoint y: 279, endPoint x: 358, endPoint y: 255, distance: 27.8
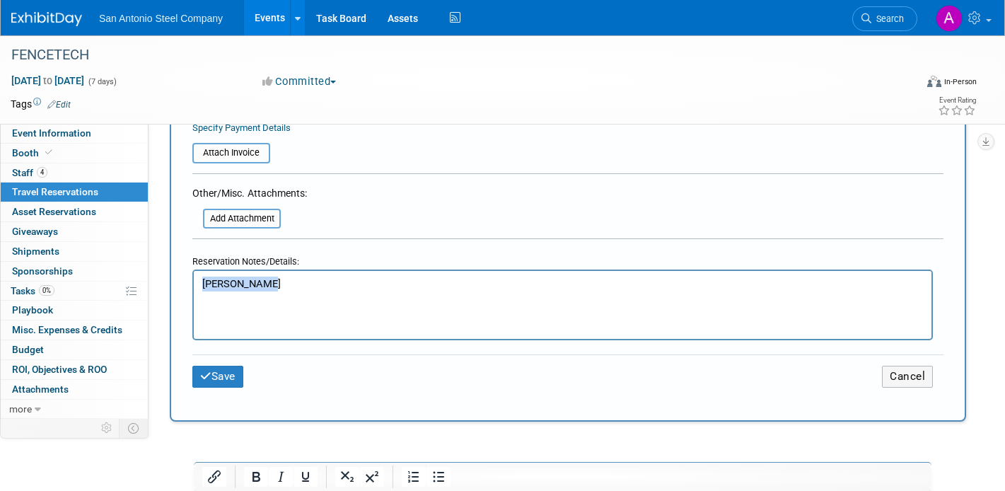
click at [358, 271] on html "[PERSON_NAME]" at bounding box center [562, 281] width 737 height 21
click at [205, 371] on icon "submit" at bounding box center [205, 376] width 11 height 11
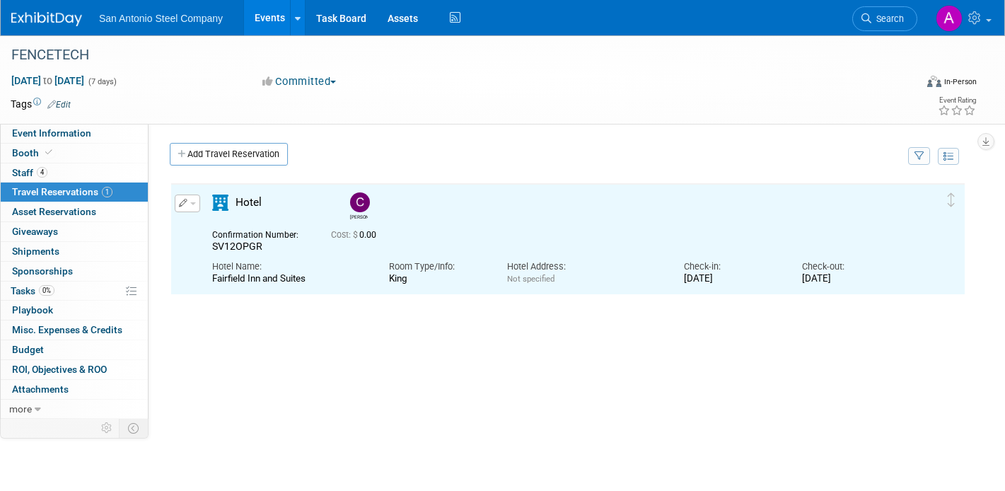
scroll to position [0, 0]
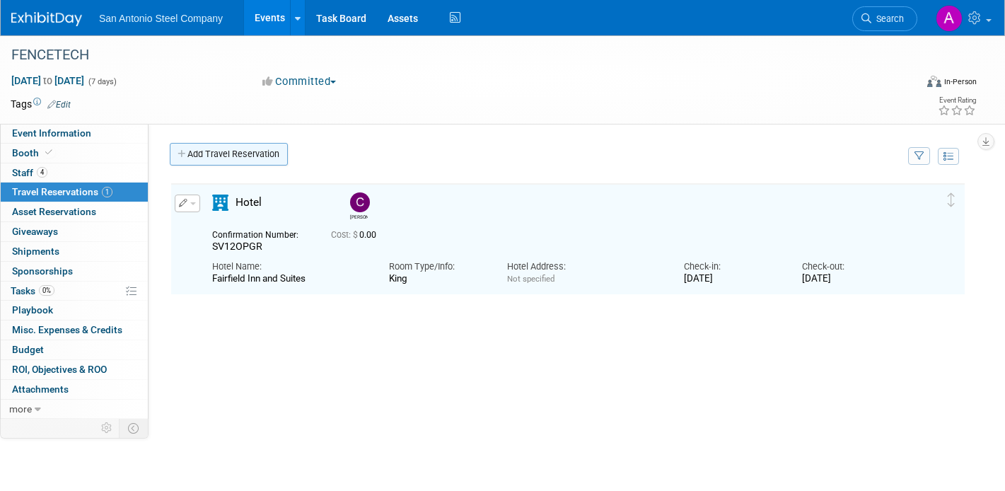
click at [251, 153] on link "Add Travel Reservation" at bounding box center [229, 154] width 118 height 23
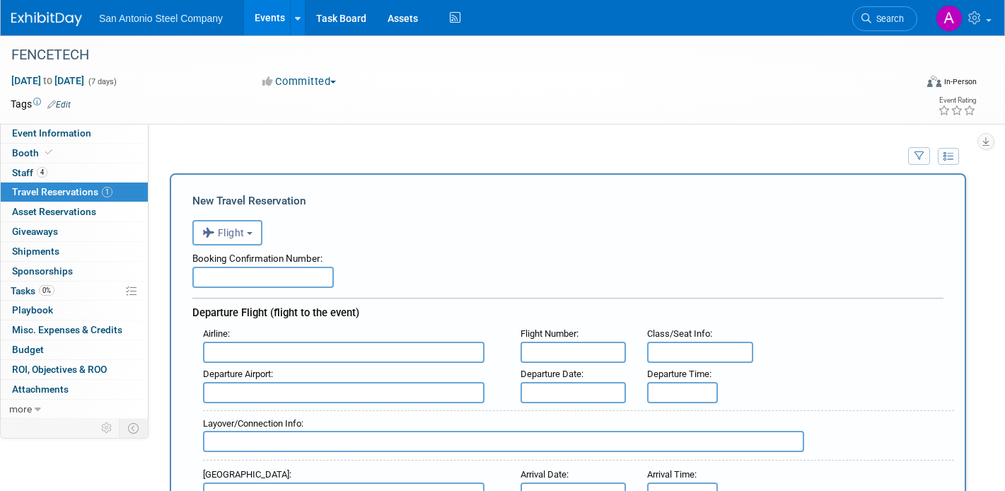
click at [257, 247] on div "Booking Confirmation Number:" at bounding box center [567, 255] width 751 height 21
click at [253, 235] on button "Flight" at bounding box center [227, 232] width 70 height 25
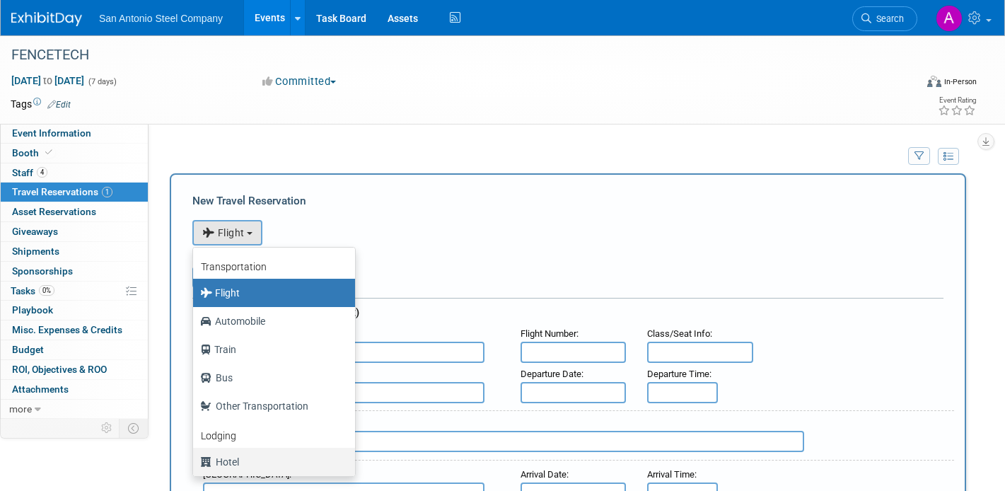
click at [244, 461] on label "Hotel" at bounding box center [270, 461] width 141 height 23
click at [195, 461] on input "Hotel" at bounding box center [190, 459] width 9 height 9
select select "6"
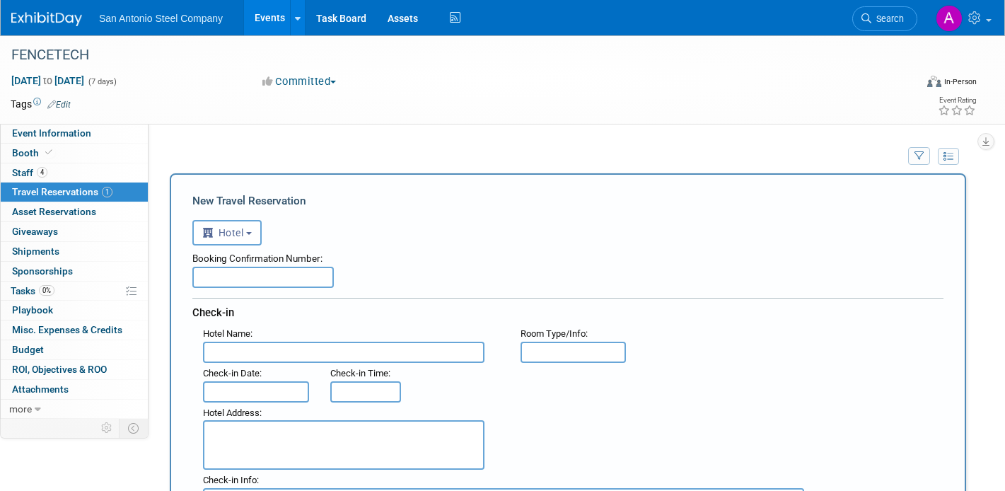
click at [343, 256] on div "Booking Confirmation Number:" at bounding box center [567, 255] width 751 height 21
click at [329, 282] on input "text" at bounding box center [262, 277] width 141 height 21
paste input "SFXN2HEI"
type input "SFXN2HEI"
click at [331, 349] on input "text" at bounding box center [343, 352] width 281 height 21
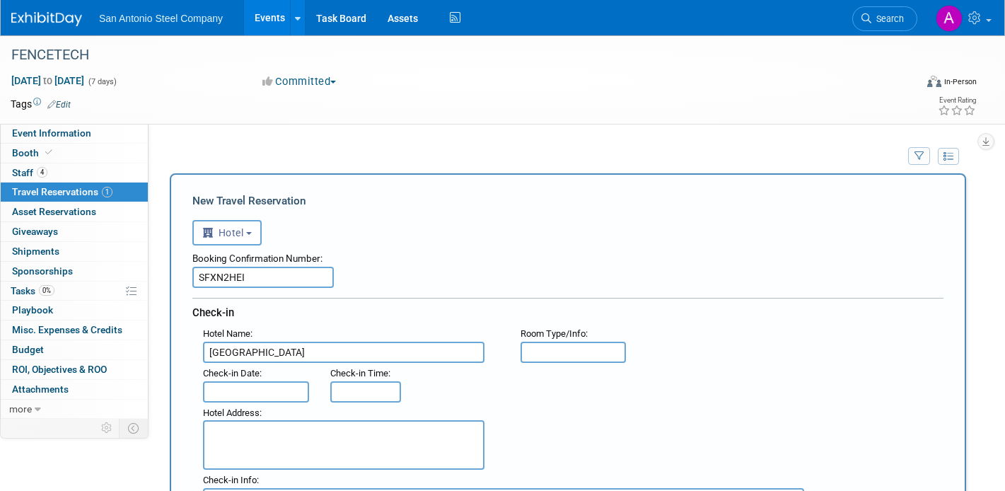
type input "[GEOGRAPHIC_DATA]"
click at [272, 393] on input "text" at bounding box center [256, 391] width 106 height 21
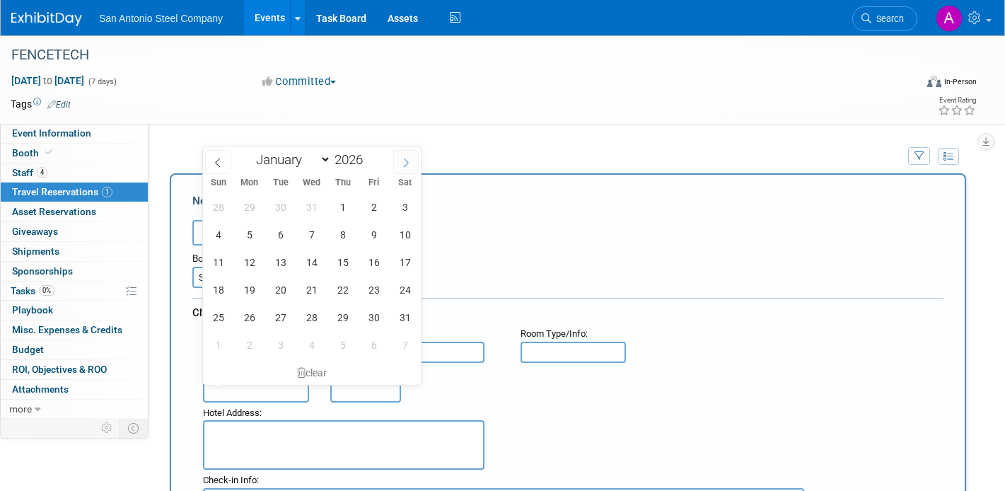
click at [397, 158] on span at bounding box center [405, 162] width 25 height 24
select select "1"
click at [253, 204] on span "2" at bounding box center [249, 207] width 28 height 28
type input "[DATE]"
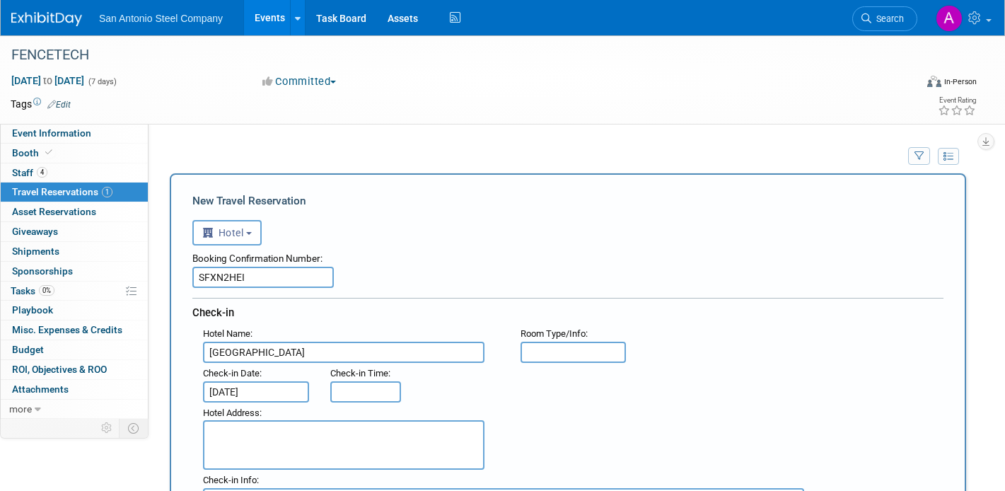
click at [680, 256] on div "Booking Confirmation Number:" at bounding box center [567, 255] width 751 height 21
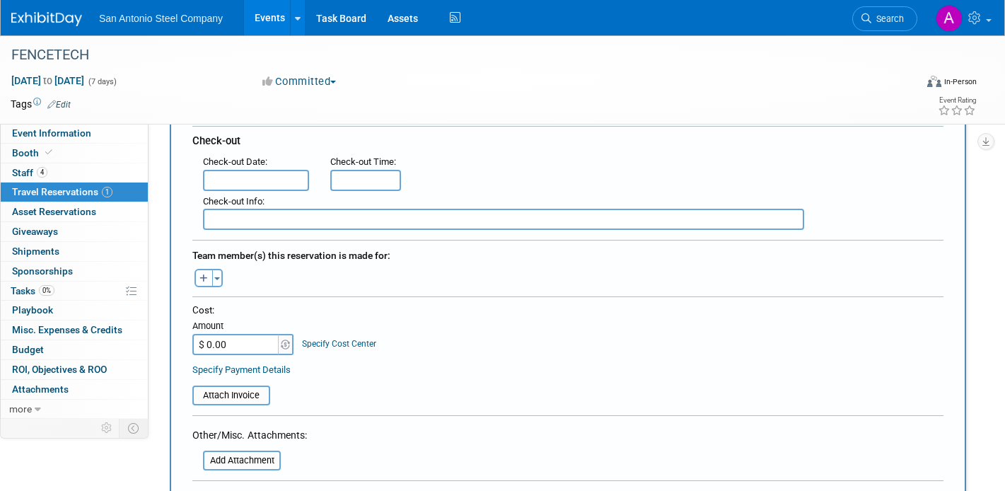
scroll to position [396, 0]
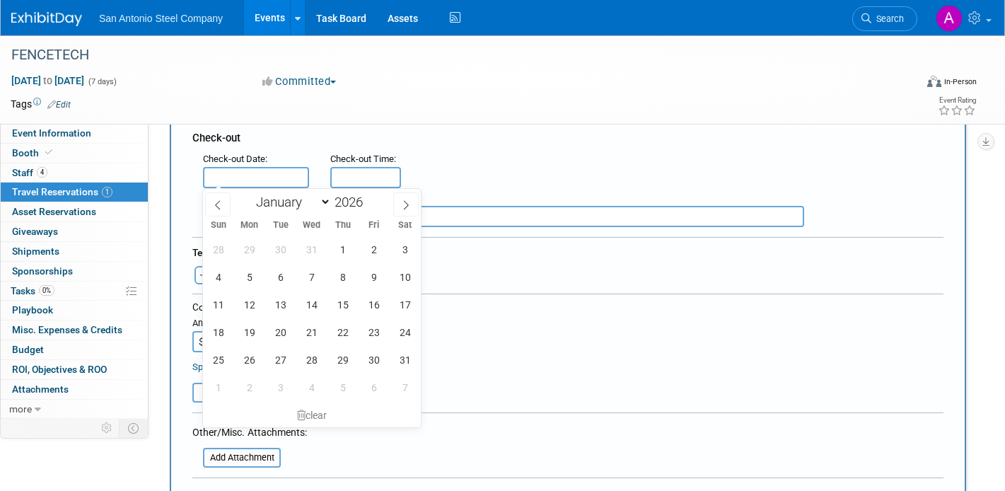
click at [251, 177] on input "text" at bounding box center [256, 177] width 106 height 21
click at [311, 200] on select "January February March April May June July August September October November De…" at bounding box center [290, 202] width 81 height 18
select select "1"
click at [250, 193] on select "January February March April May June July August September October November De…" at bounding box center [290, 202] width 81 height 18
click at [372, 244] on span "6" at bounding box center [374, 249] width 28 height 28
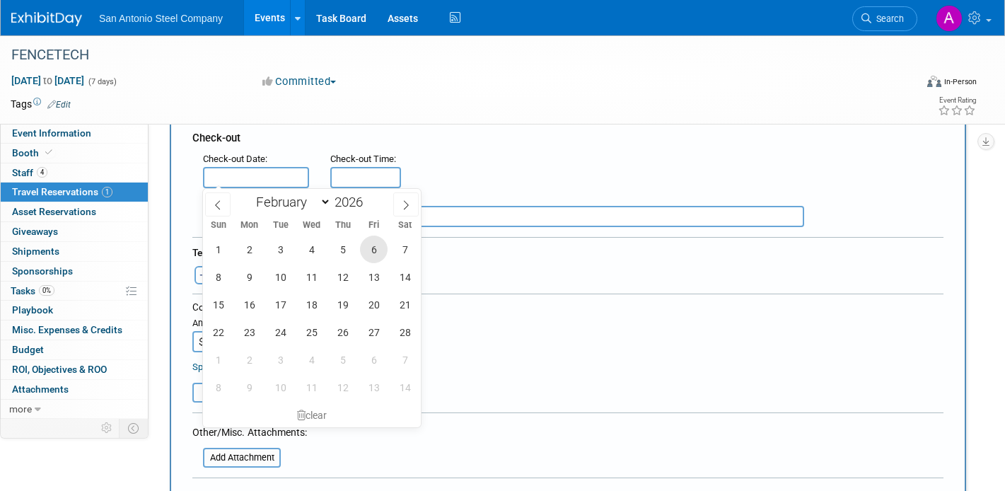
type input "[DATE]"
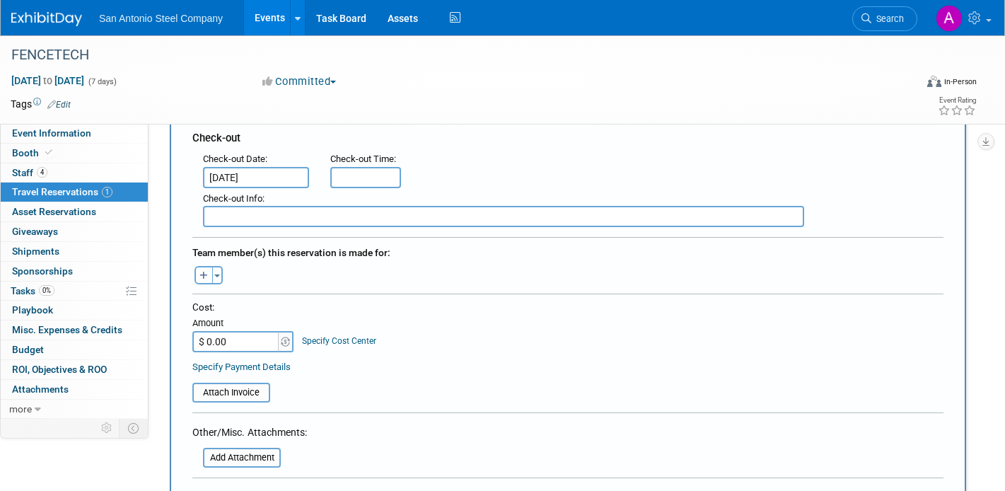
click at [471, 327] on div "Cost: Amount $ 0.00 Specify Cost Center Cost Center -- Not Specified --" at bounding box center [567, 327] width 751 height 52
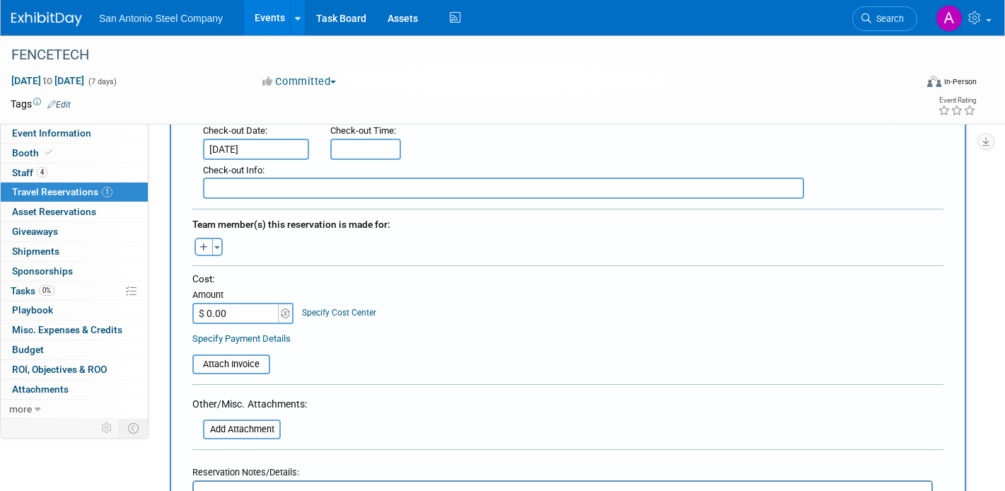
scroll to position [453, 0]
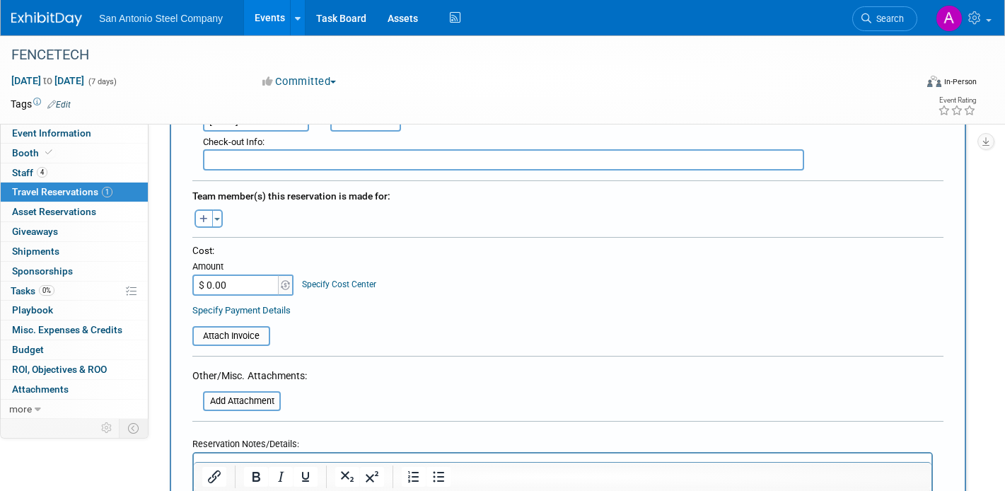
click at [202, 216] on icon "button" at bounding box center [203, 219] width 8 height 9
select select
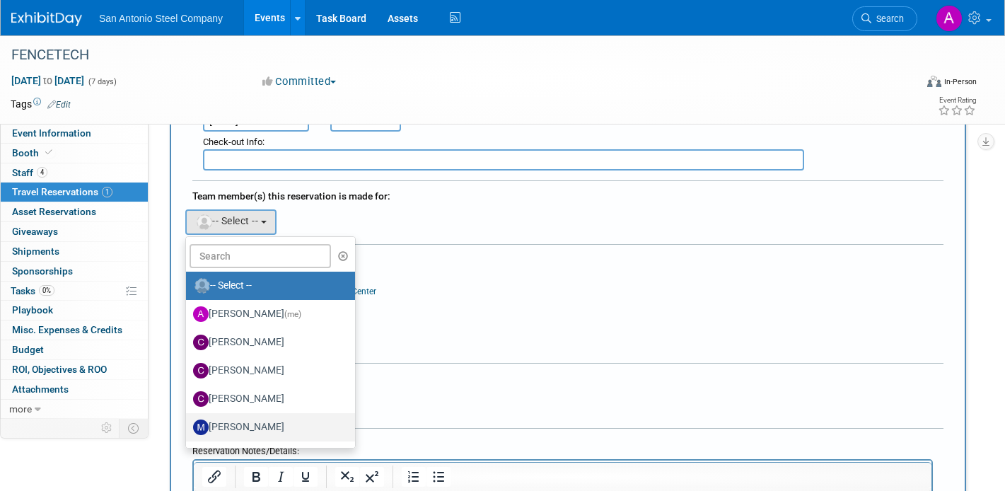
click at [241, 419] on label "[PERSON_NAME]" at bounding box center [267, 427] width 148 height 23
click at [188, 421] on input "[PERSON_NAME]" at bounding box center [183, 425] width 9 height 9
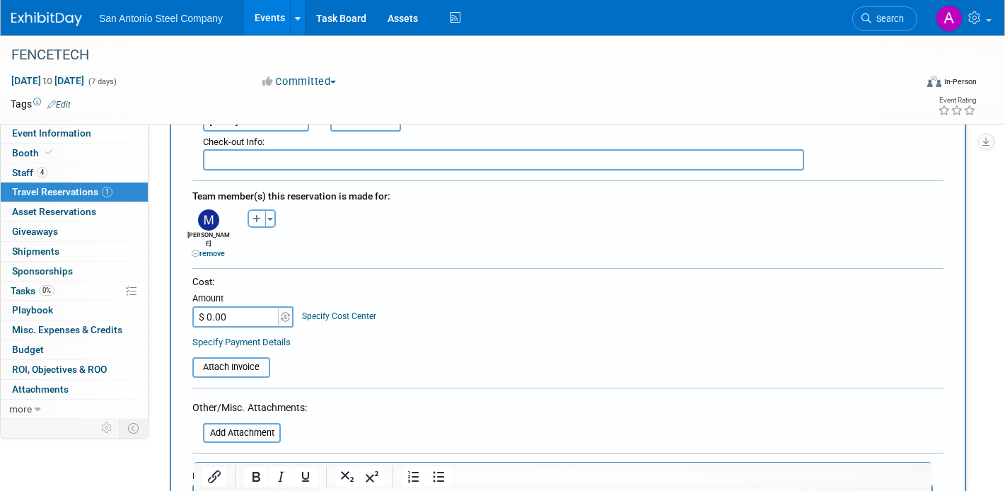
click at [433, 362] on table "Attach Invoice" at bounding box center [567, 360] width 751 height 33
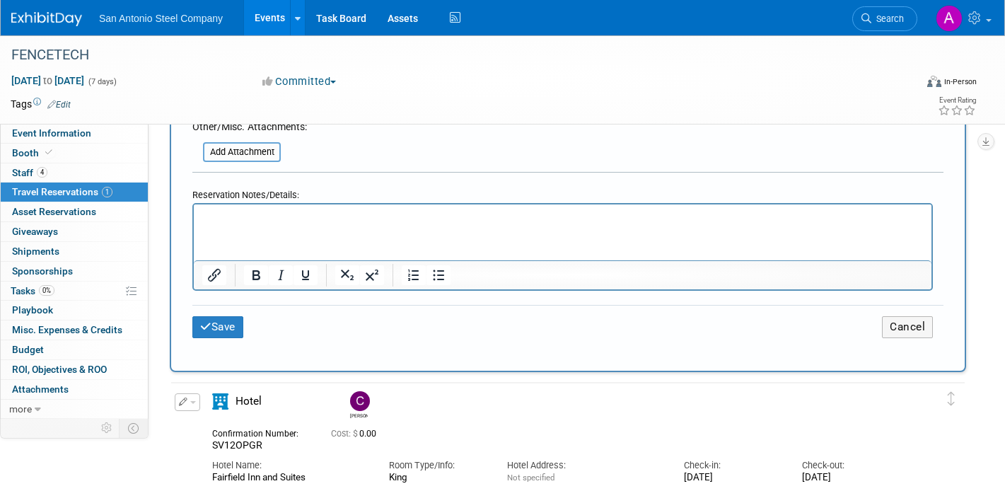
scroll to position [735, 0]
click at [213, 318] on button "Save" at bounding box center [217, 325] width 51 height 22
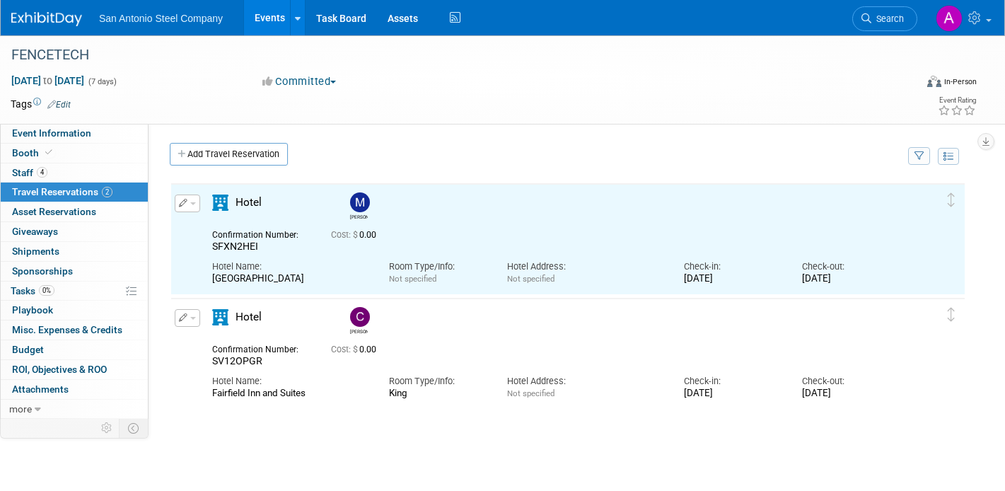
scroll to position [0, 0]
click at [499, 148] on div "Add Travel Reservation" at bounding box center [534, 156] width 737 height 26
